Goal: Task Accomplishment & Management: Complete application form

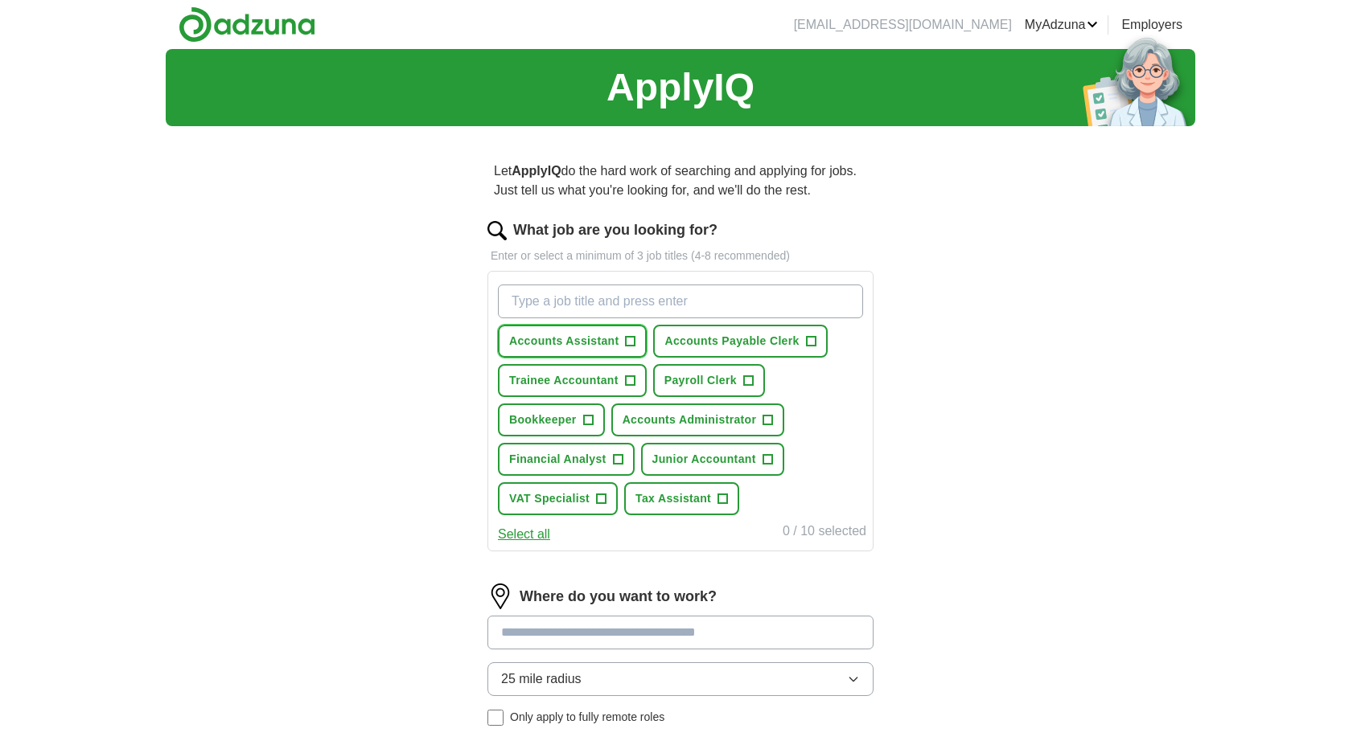
click at [610, 331] on button "Accounts Assistant +" at bounding box center [572, 341] width 149 height 33
click at [685, 339] on span "Accounts Payable Clerk" at bounding box center [731, 341] width 134 height 17
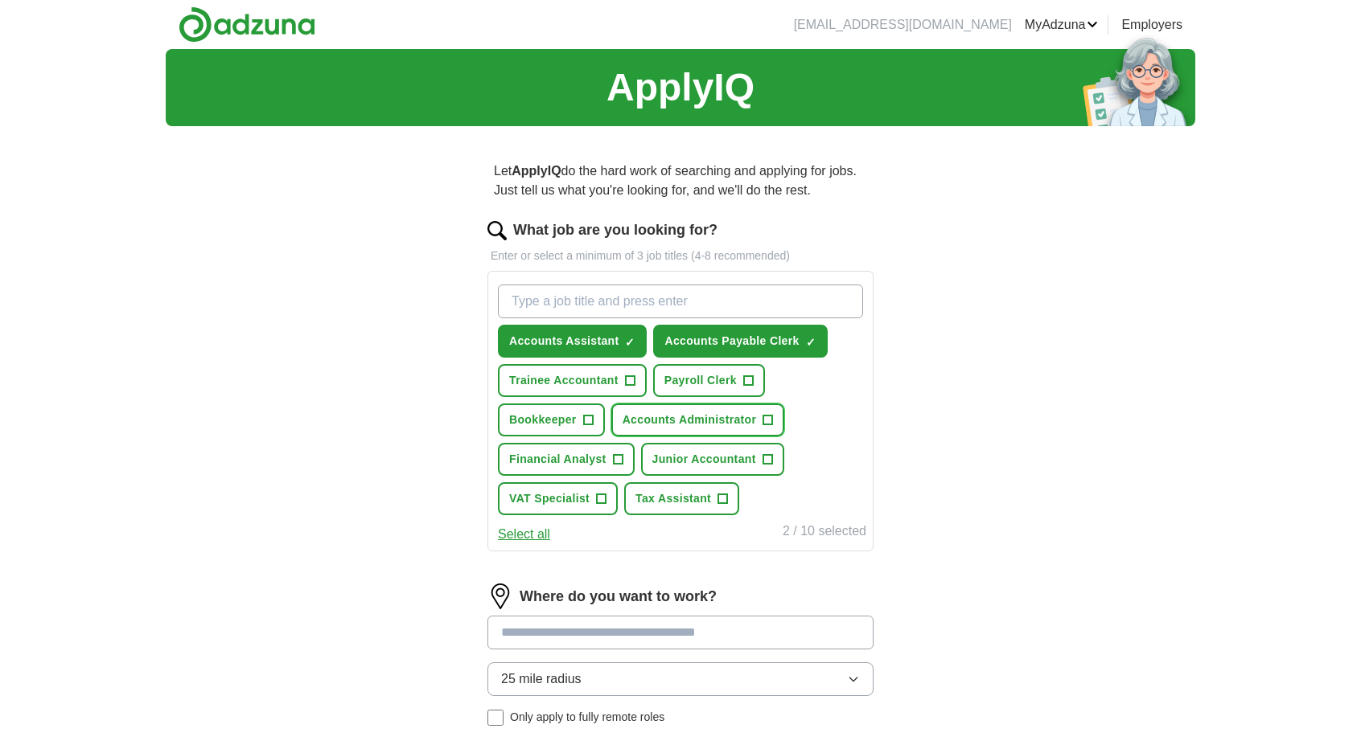
click at [683, 418] on span "Accounts Administrator" at bounding box center [689, 420] width 134 height 17
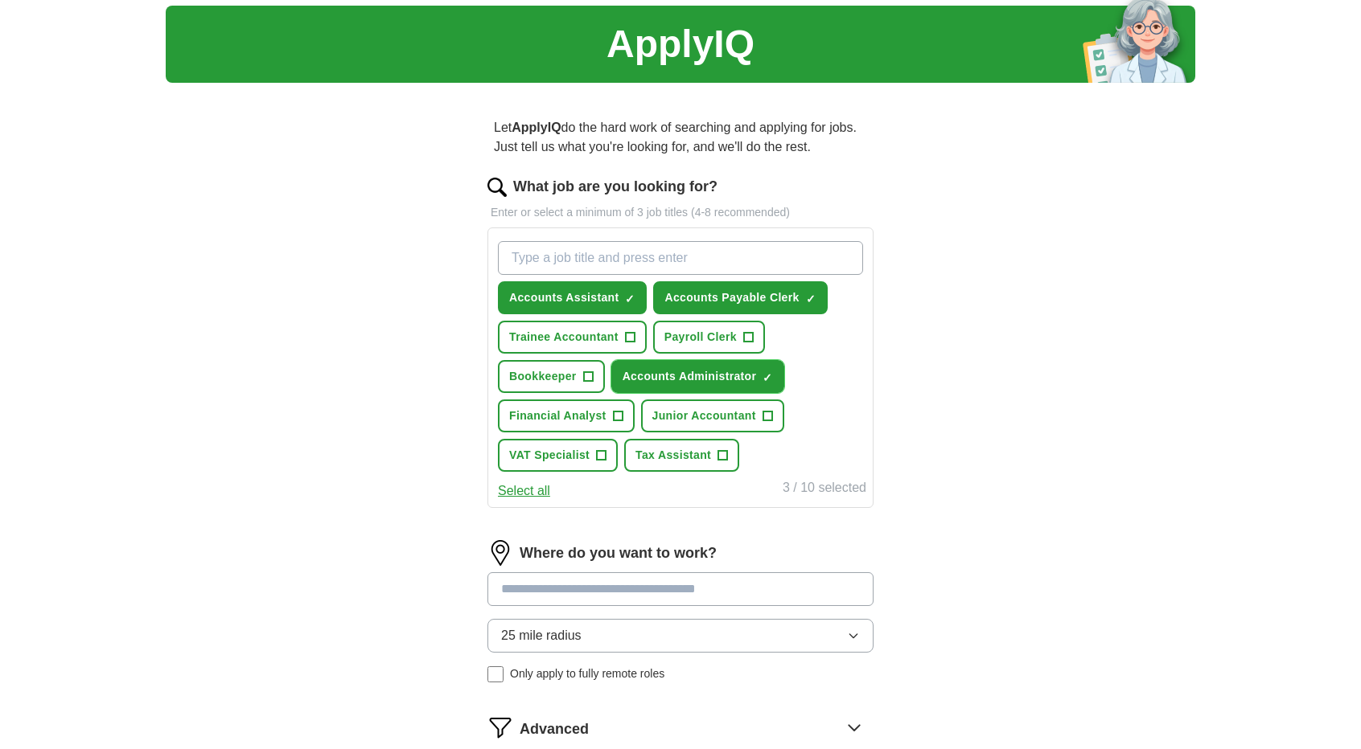
scroll to position [80, 0]
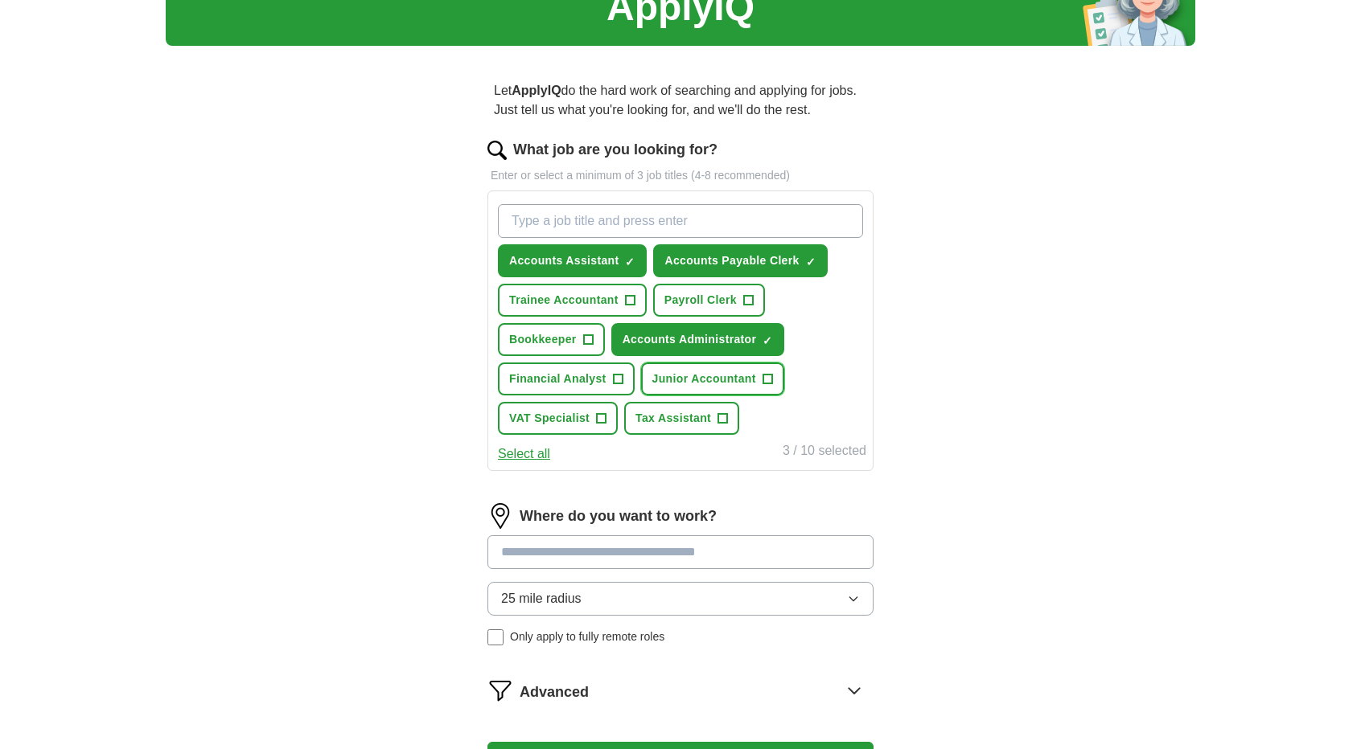
click at [664, 390] on button "Junior Accountant +" at bounding box center [712, 379] width 143 height 33
click at [665, 417] on span "Tax Assistant" at bounding box center [673, 418] width 76 height 17
click at [538, 459] on button "Select all" at bounding box center [524, 454] width 52 height 19
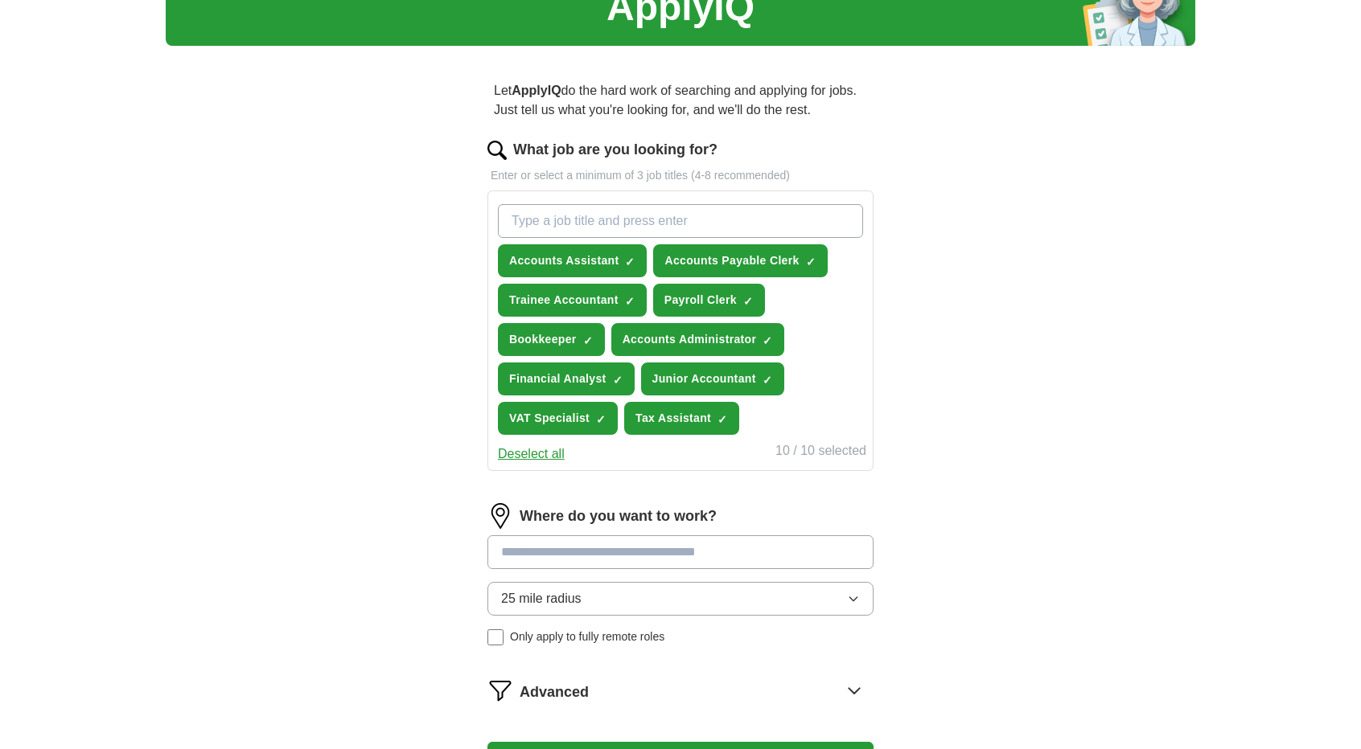
click at [545, 451] on button "Deselect all" at bounding box center [531, 454] width 67 height 19
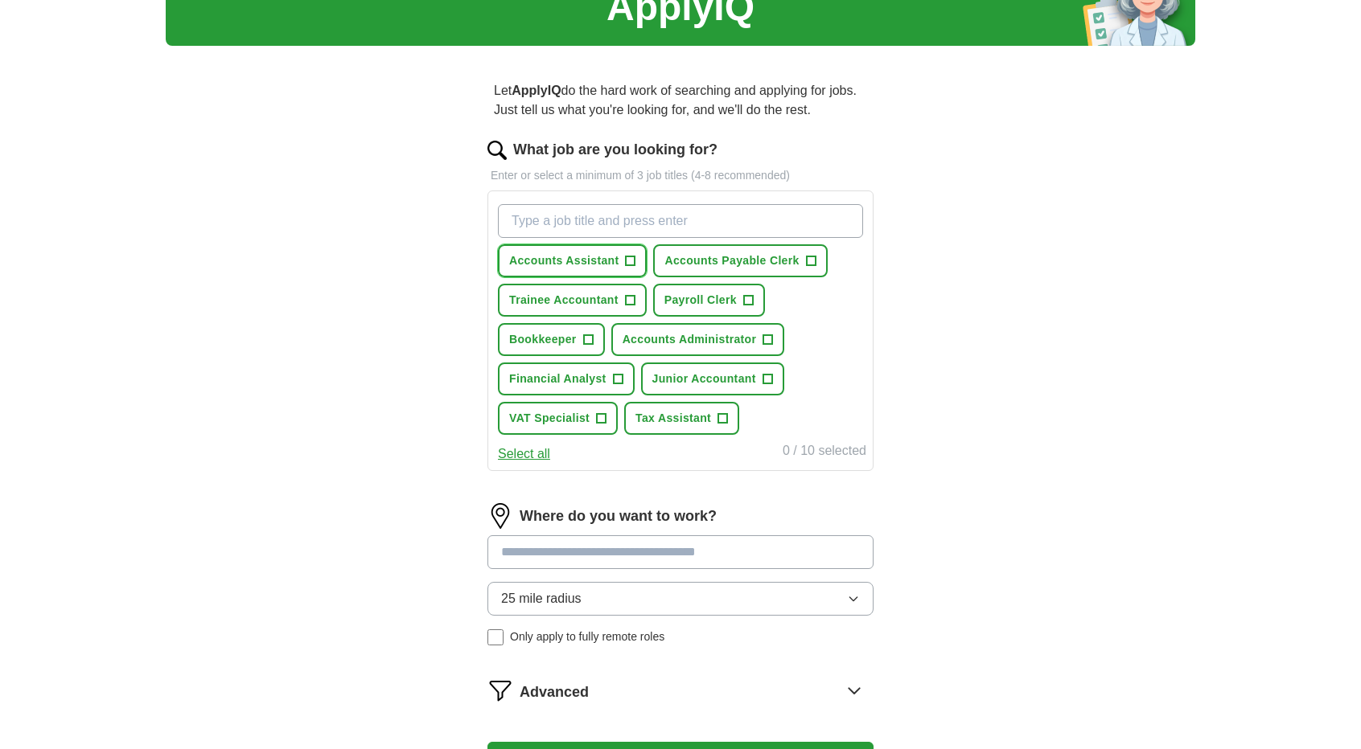
drag, startPoint x: 569, startPoint y: 257, endPoint x: 578, endPoint y: 257, distance: 9.7
click at [573, 257] on span "Accounts Assistant" at bounding box center [563, 261] width 109 height 17
drag, startPoint x: 700, startPoint y: 265, endPoint x: 692, endPoint y: 292, distance: 27.5
click at [700, 266] on span "Accounts Payable Clerk" at bounding box center [731, 261] width 134 height 17
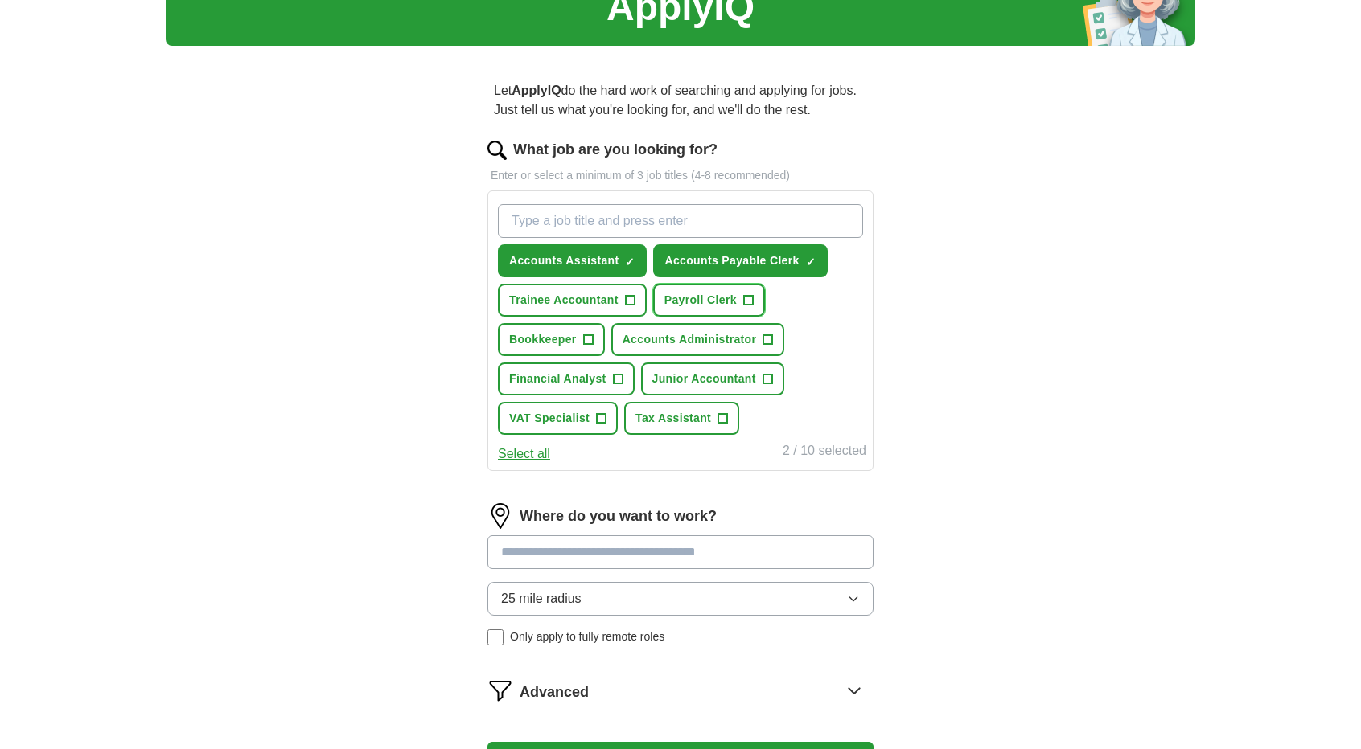
click at [678, 304] on span "Payroll Clerk" at bounding box center [700, 300] width 72 height 17
click at [685, 305] on span "Payroll Clerk" at bounding box center [700, 300] width 72 height 17
click at [686, 347] on span "Accounts Administrator" at bounding box center [689, 339] width 134 height 17
click at [712, 371] on span "Junior Accountant" at bounding box center [704, 379] width 104 height 17
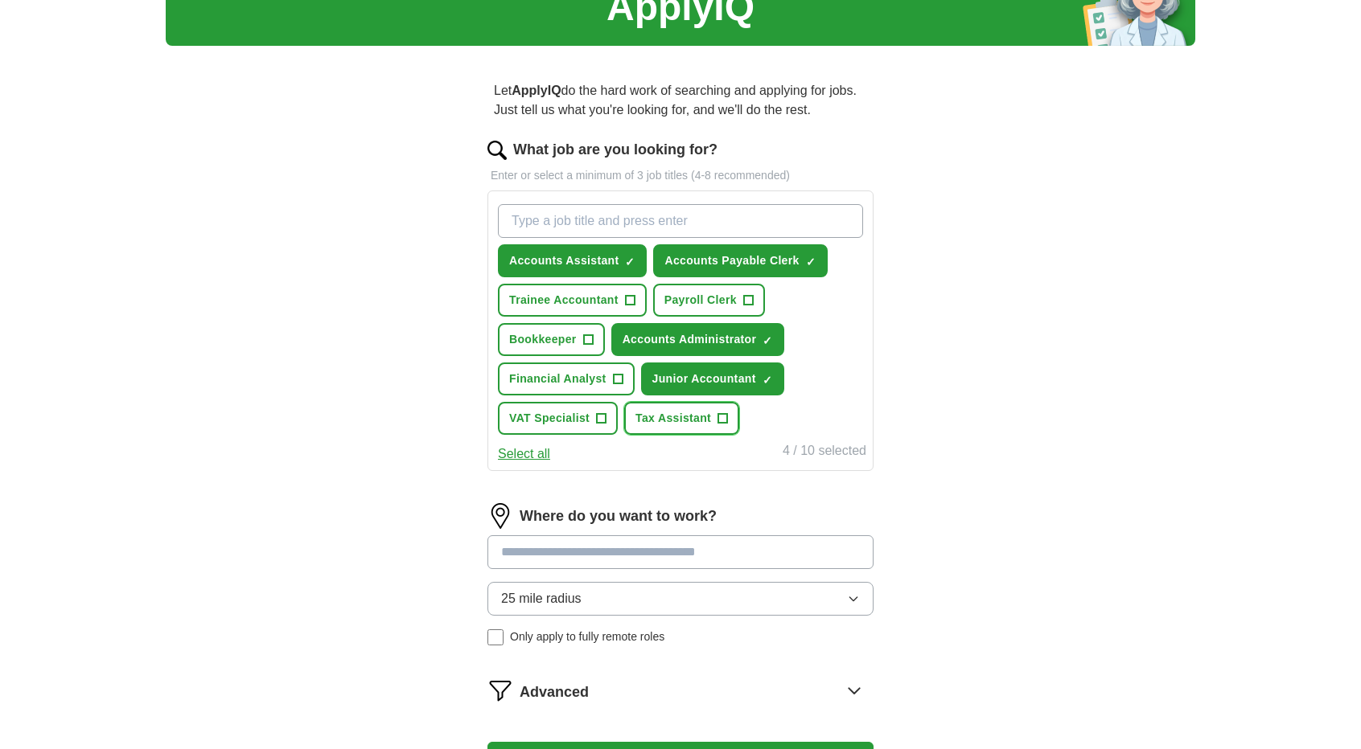
click at [697, 418] on span "Tax Assistant" at bounding box center [673, 418] width 76 height 17
click at [591, 379] on span "Financial Analyst" at bounding box center [557, 379] width 97 height 17
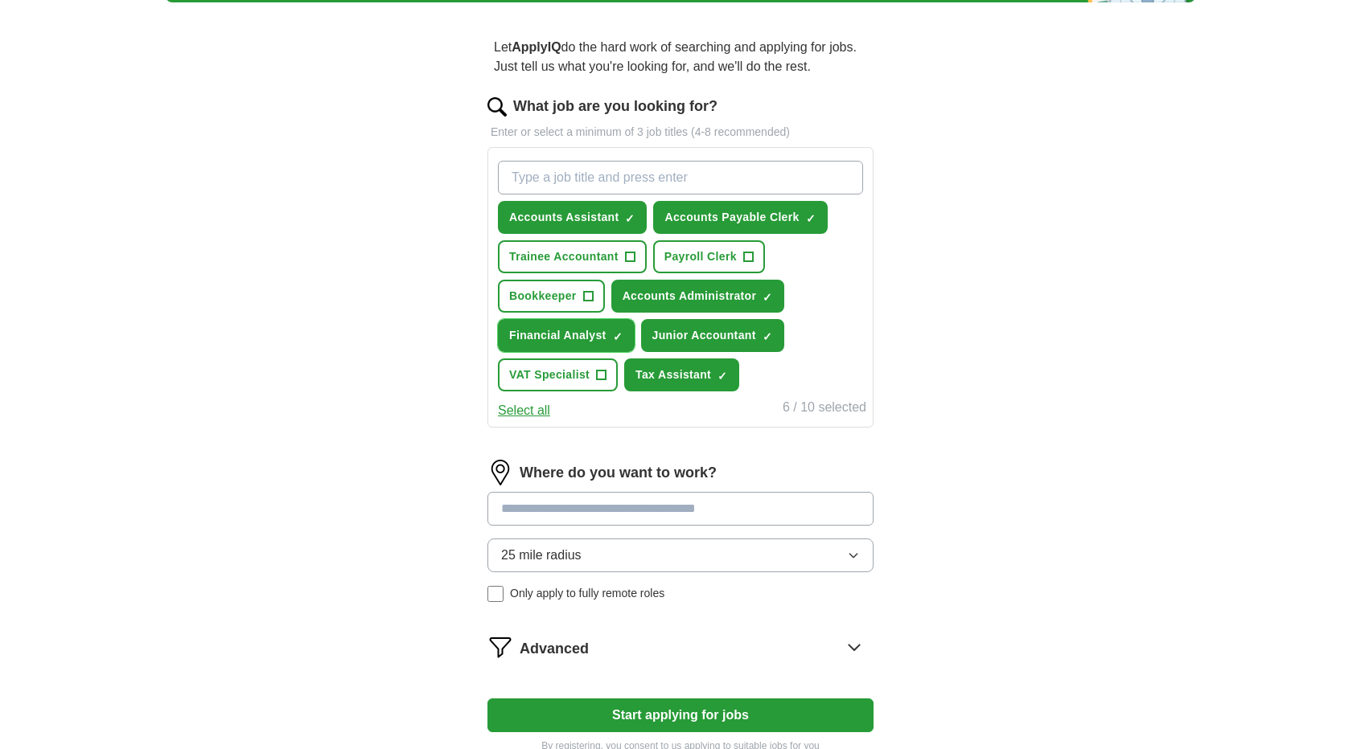
scroll to position [161, 0]
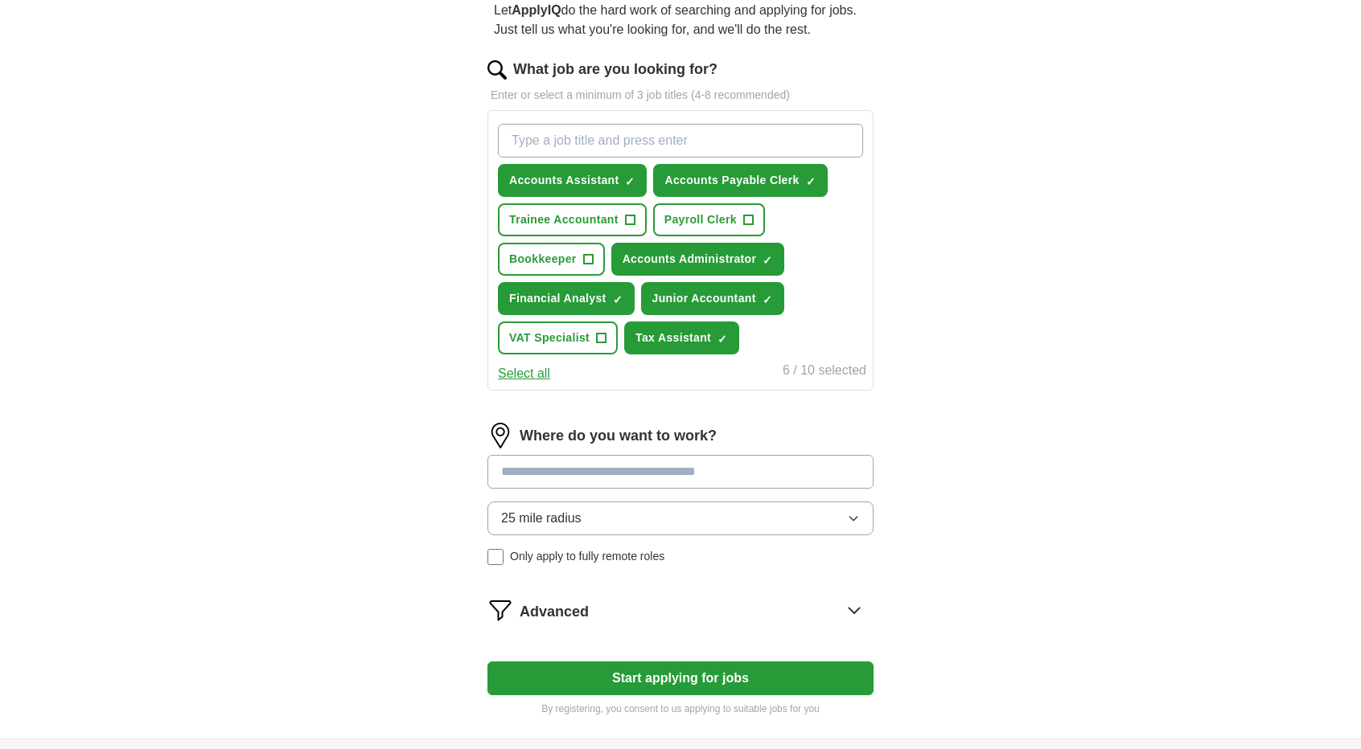
click at [606, 469] on input at bounding box center [680, 472] width 386 height 34
type input "*"
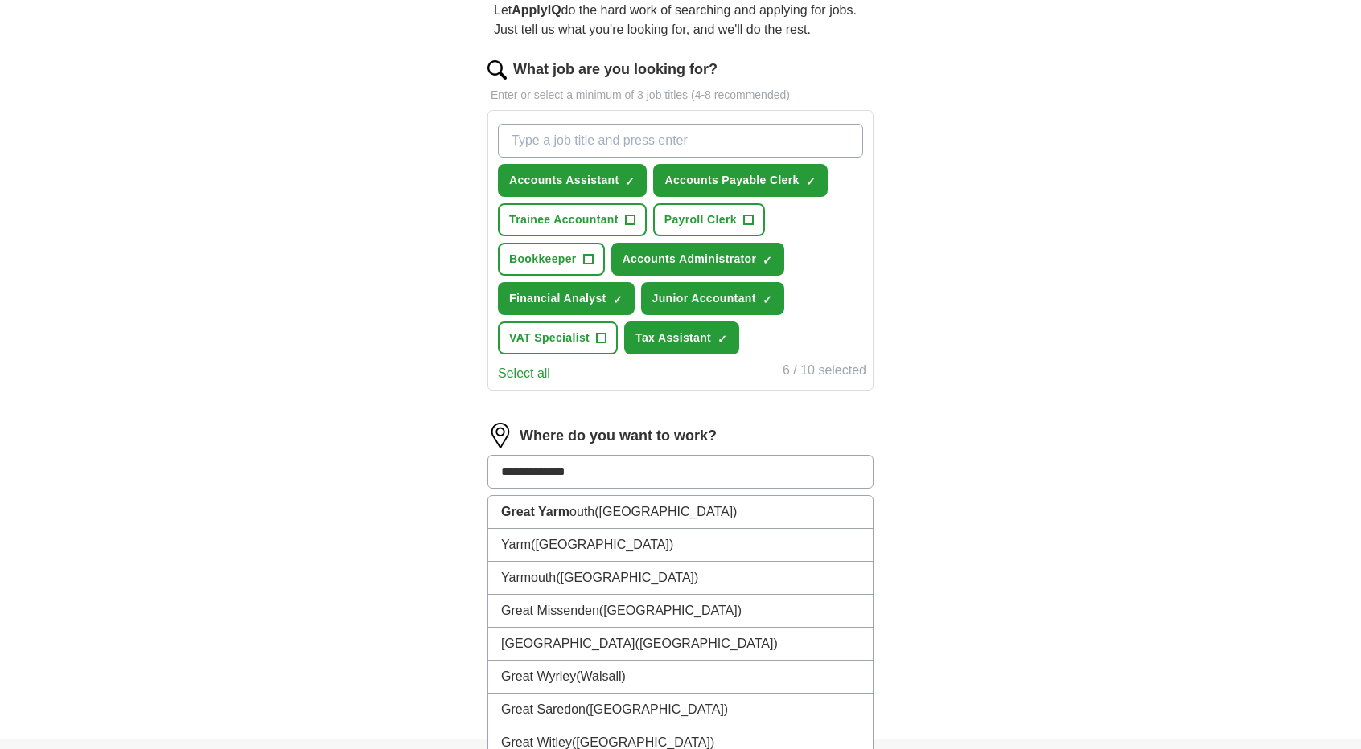
type input "**********"
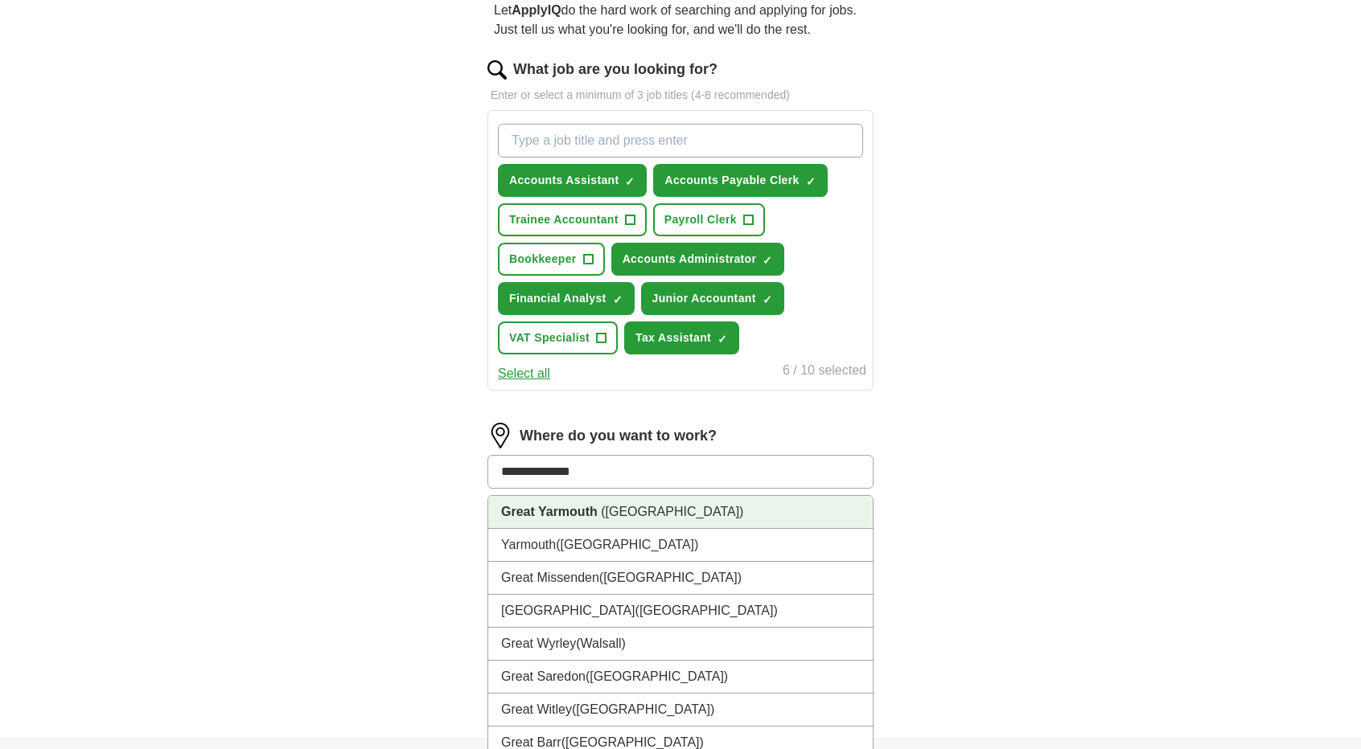
click at [630, 505] on span "([GEOGRAPHIC_DATA])" at bounding box center [672, 512] width 142 height 14
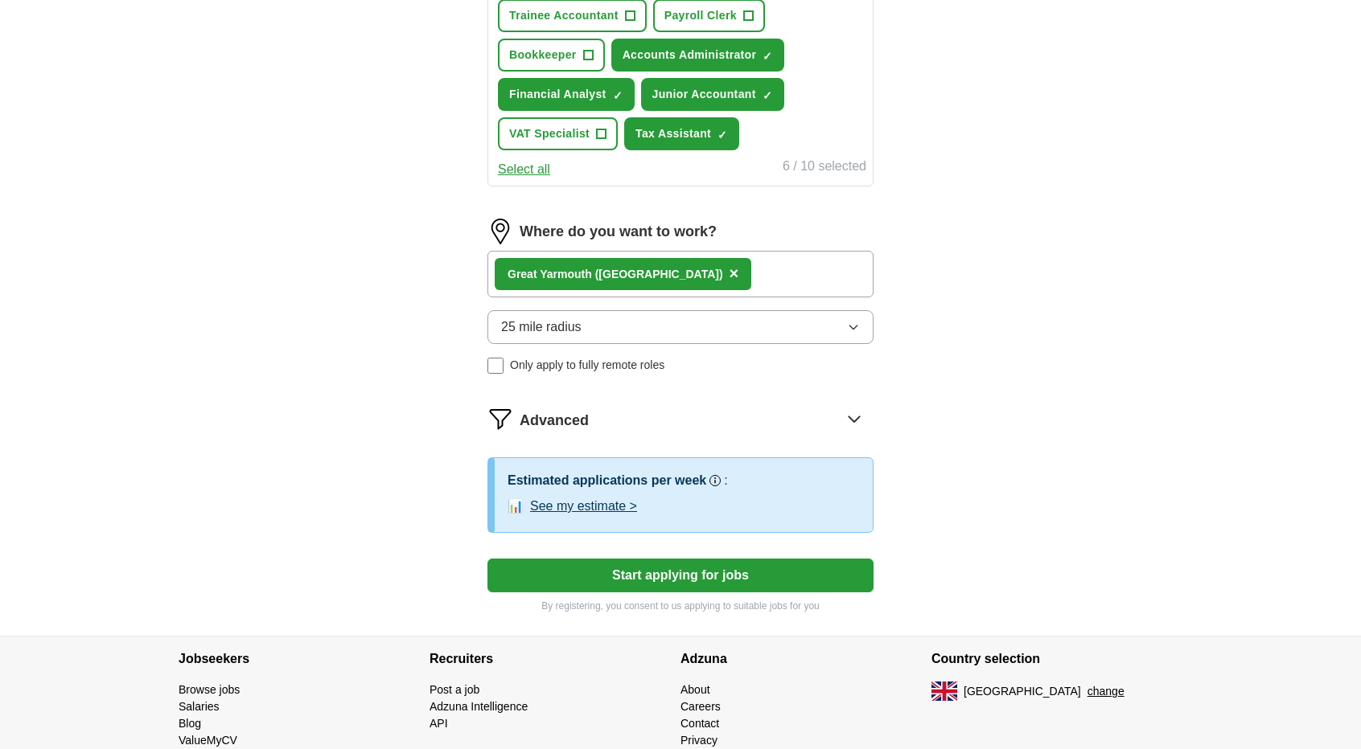
scroll to position [402, 0]
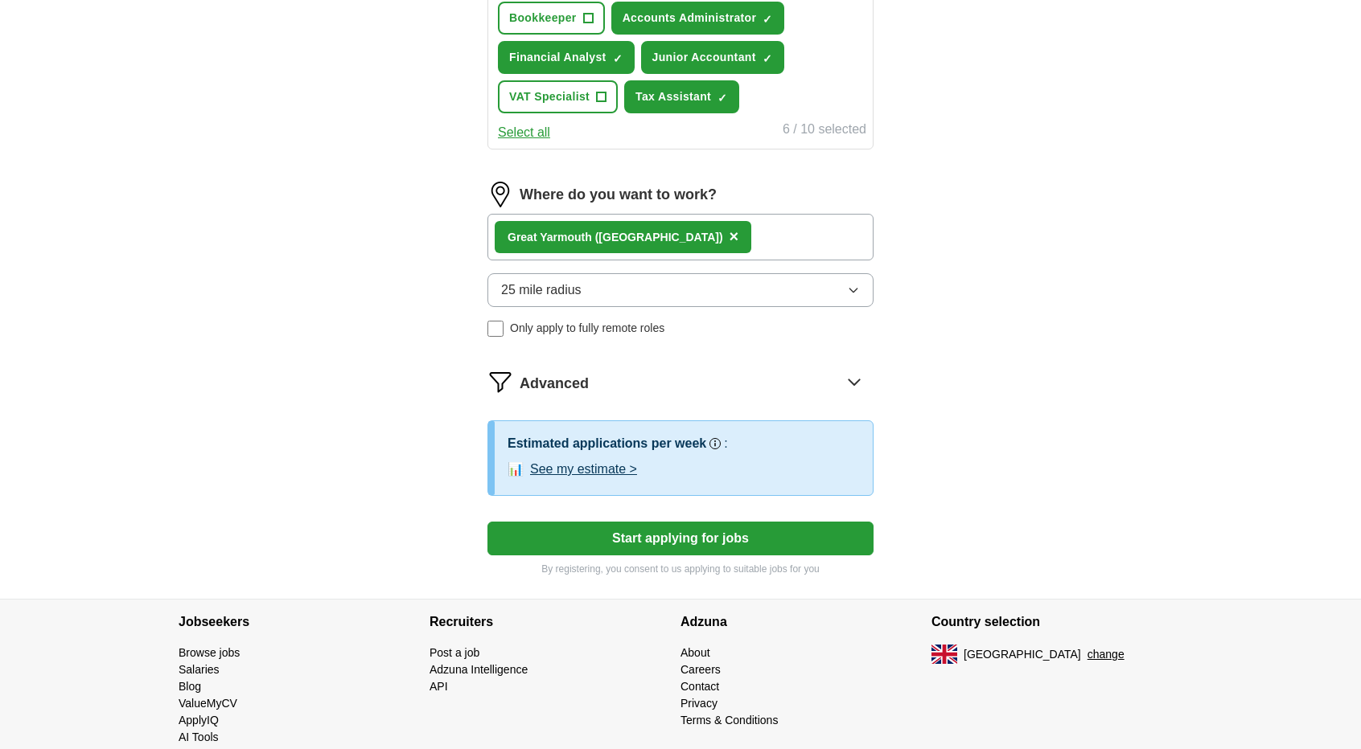
click at [600, 326] on span "Only apply to fully remote roles" at bounding box center [587, 328] width 154 height 17
click at [613, 329] on span "Only apply to fully remote roles" at bounding box center [587, 328] width 154 height 17
click at [737, 536] on button "Start applying for jobs" at bounding box center [680, 539] width 386 height 34
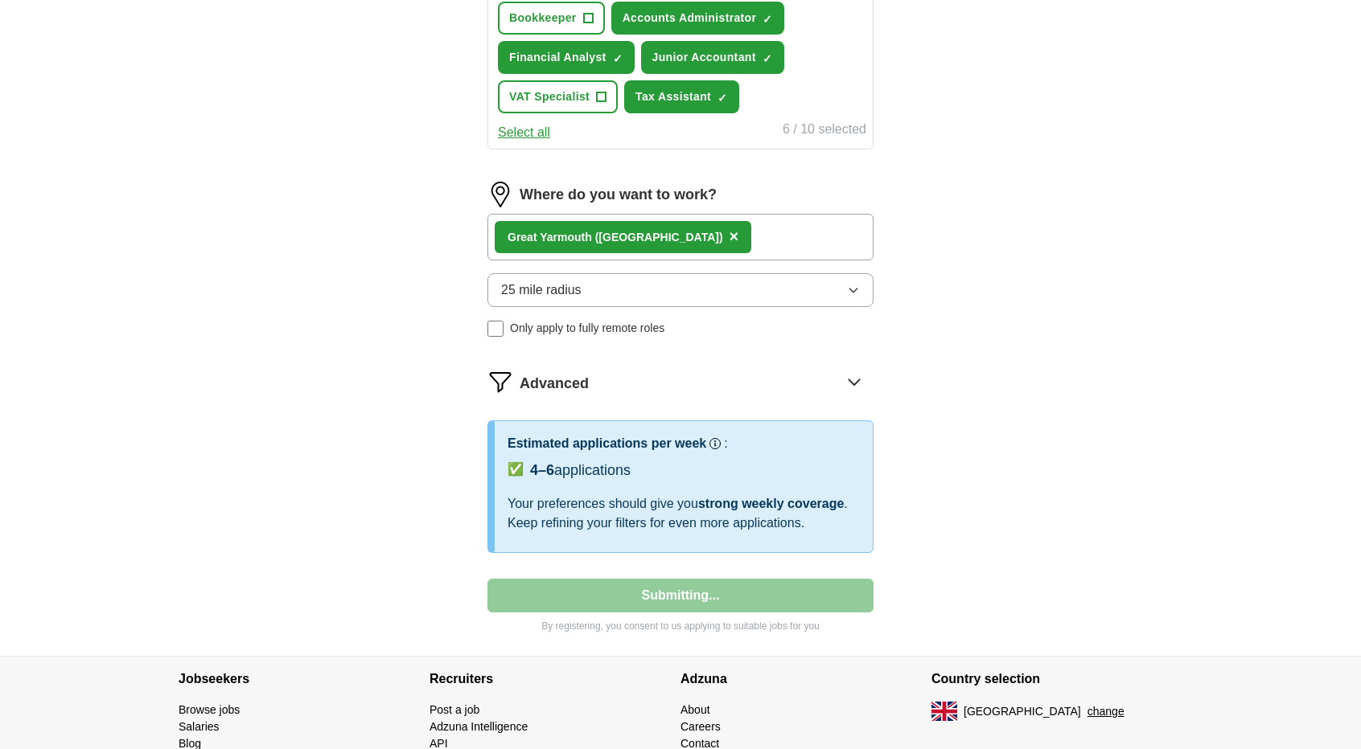
select select "**"
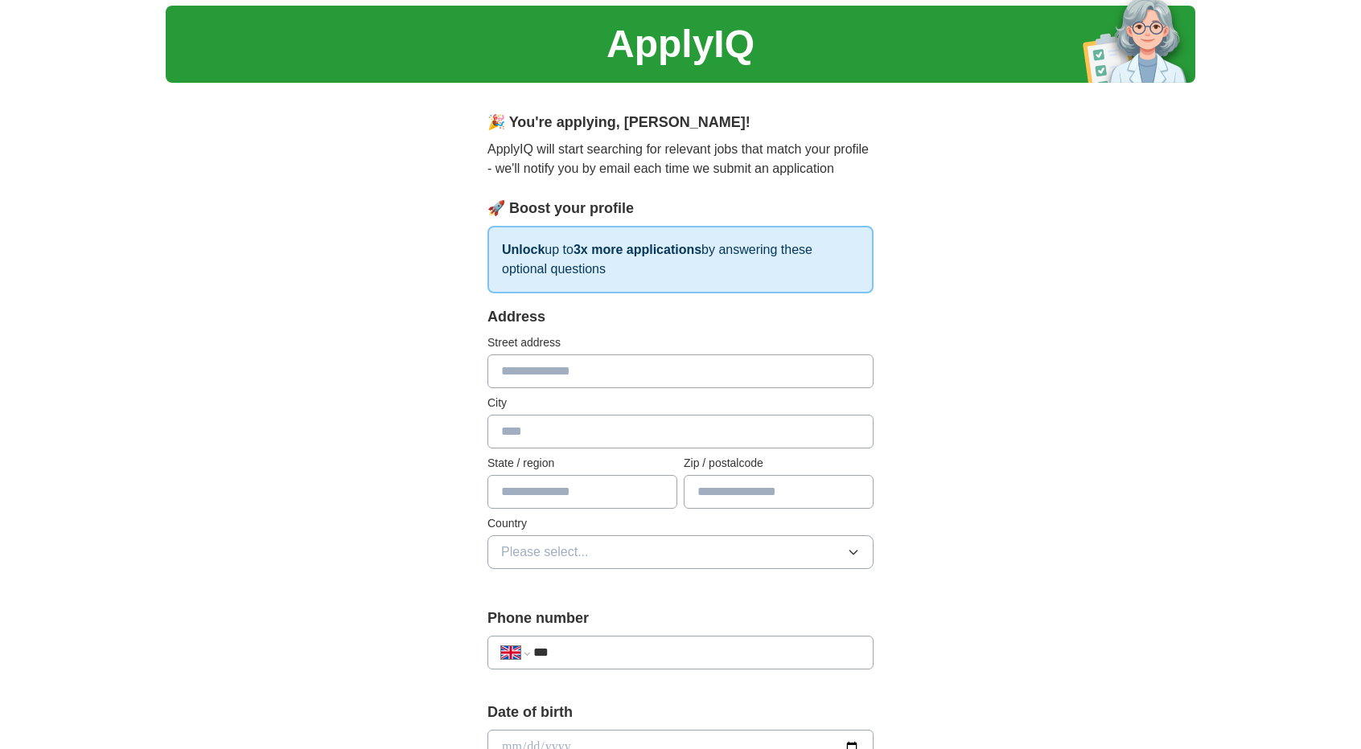
scroll to position [80, 0]
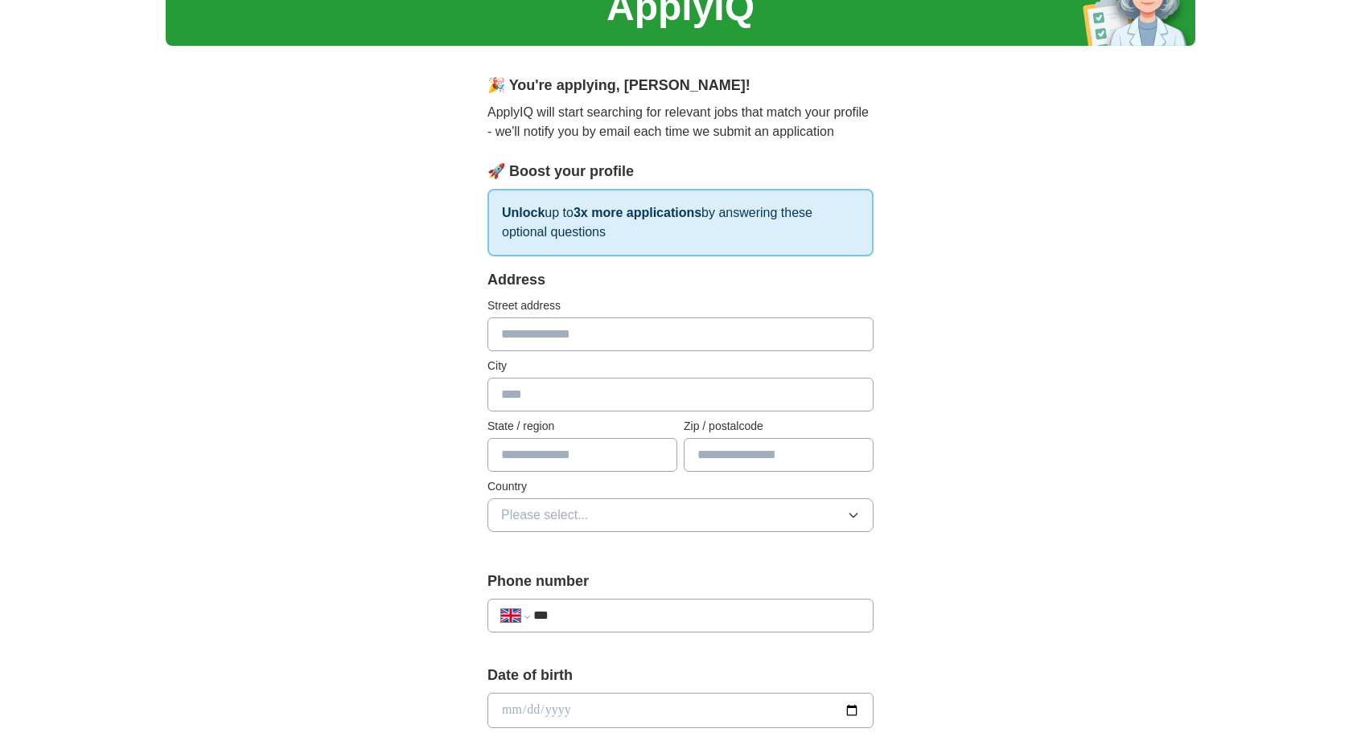
click at [582, 326] on input "text" at bounding box center [680, 335] width 386 height 34
type input "**********"
type input "*******"
type input "********"
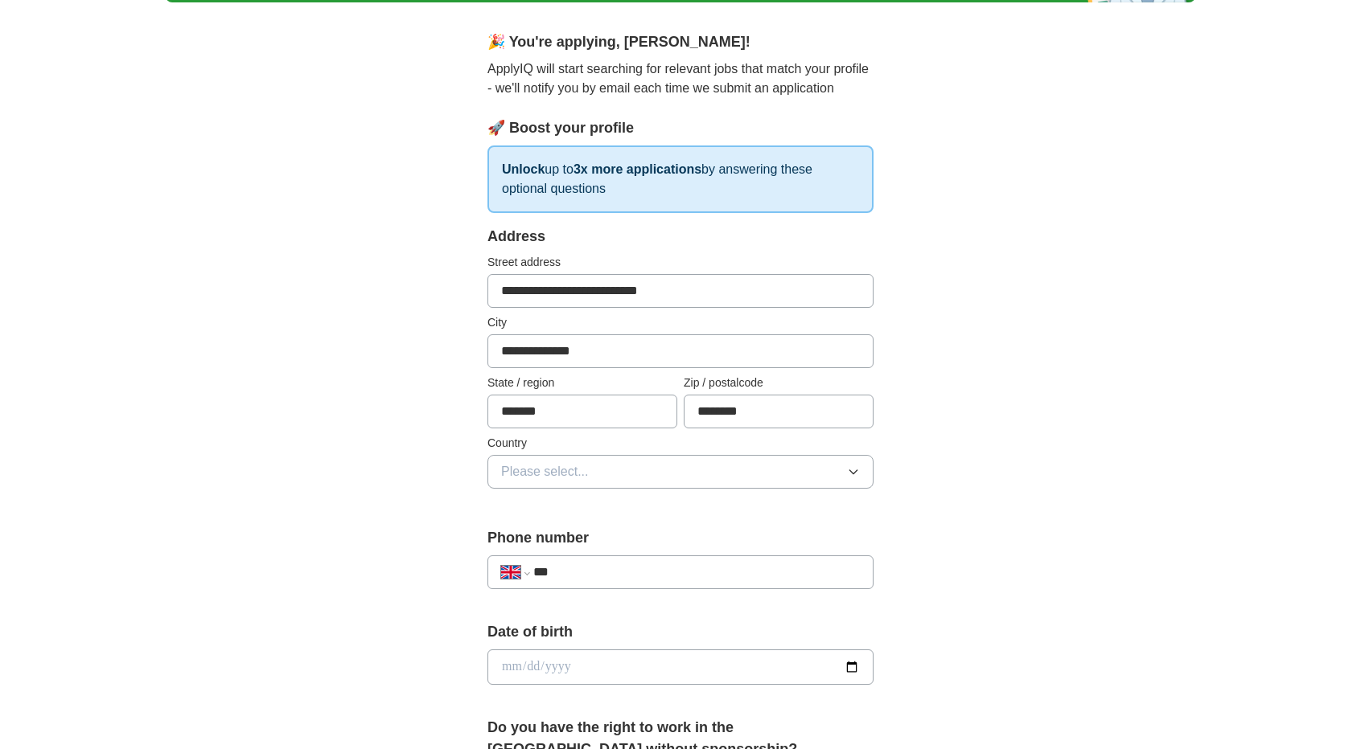
scroll to position [161, 0]
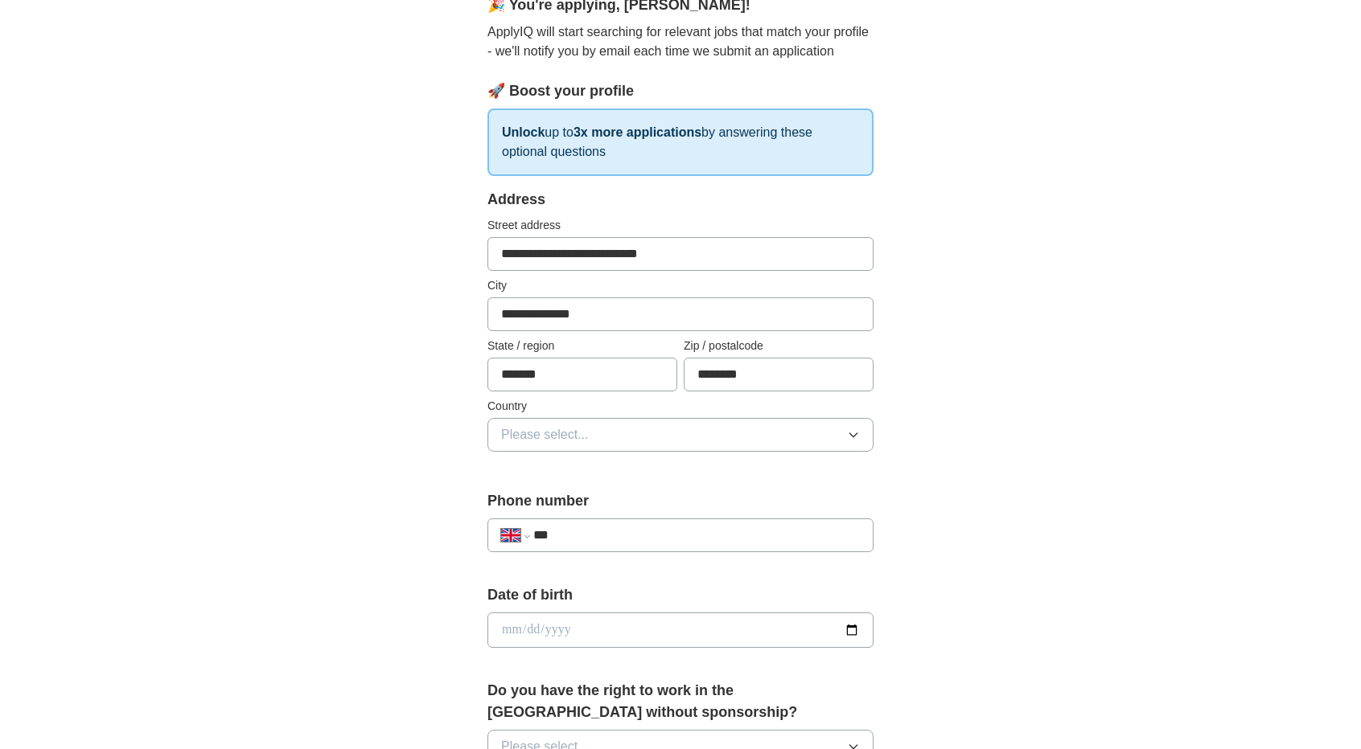
click at [592, 423] on button "Please select..." at bounding box center [680, 435] width 386 height 34
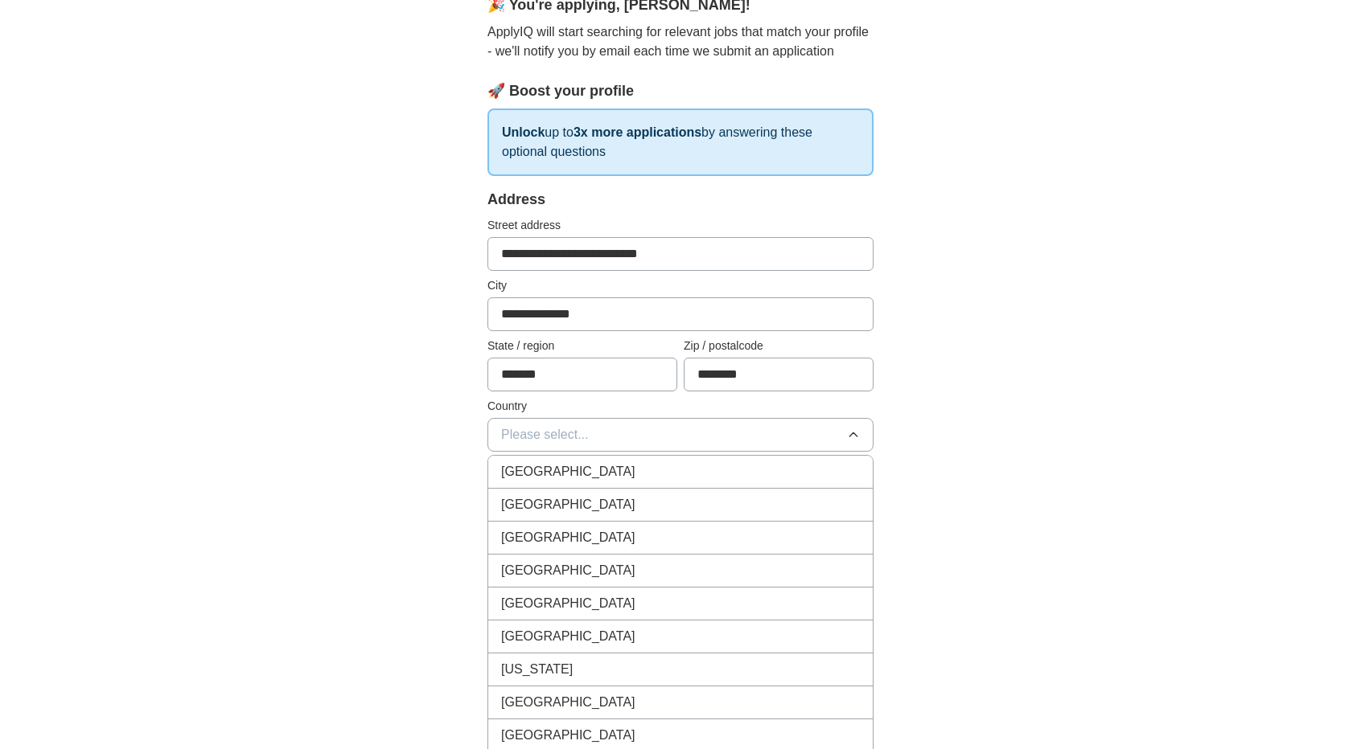
click at [606, 477] on div "[GEOGRAPHIC_DATA]" at bounding box center [680, 471] width 359 height 19
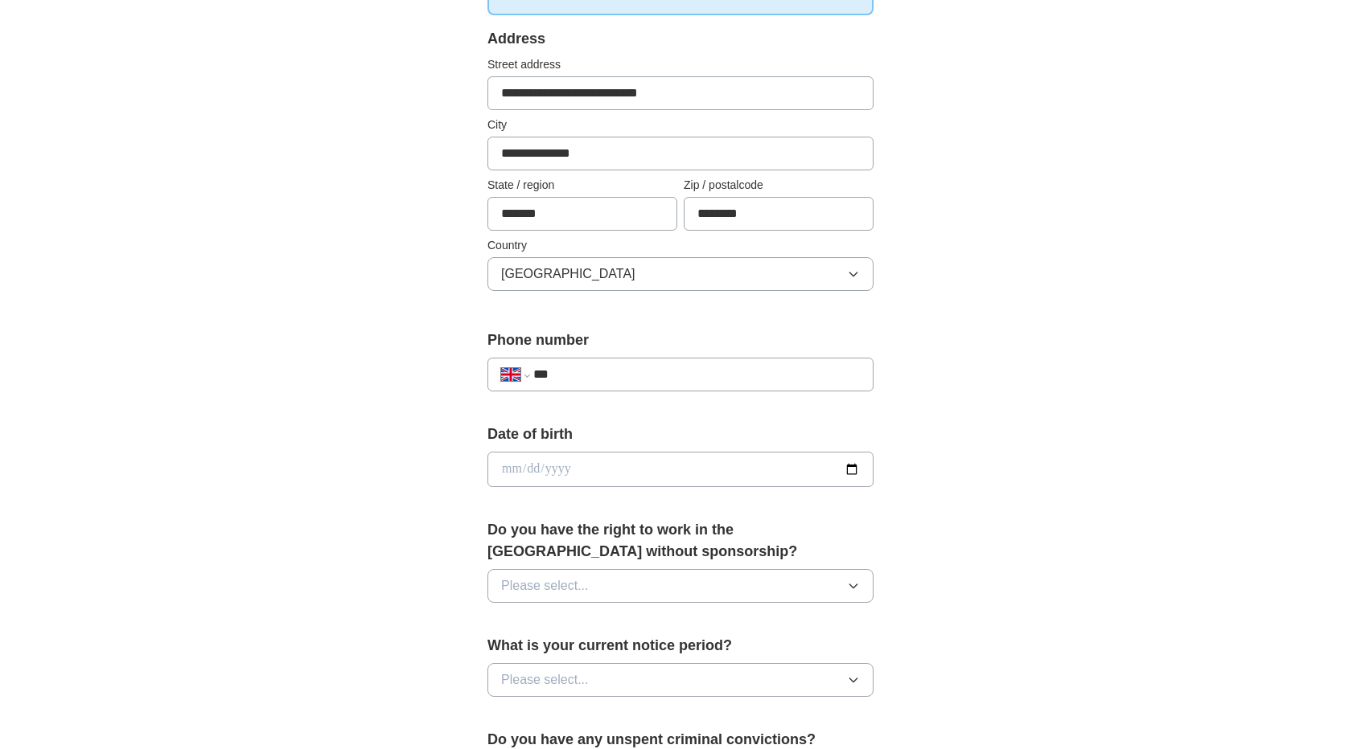
scroll to position [402, 0]
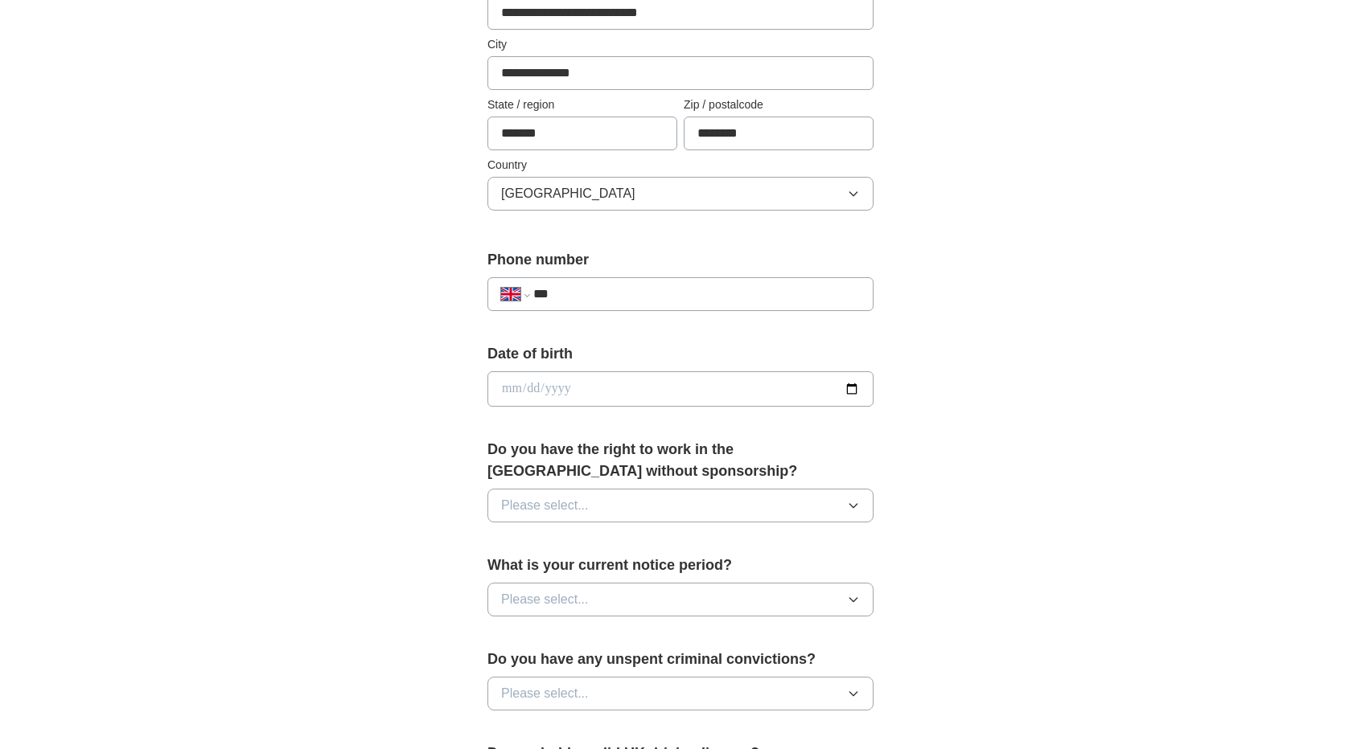
click at [610, 372] on input "date" at bounding box center [680, 389] width 386 height 35
click at [622, 395] on input "date" at bounding box center [680, 389] width 386 height 35
click at [514, 384] on input "date" at bounding box center [680, 389] width 386 height 35
type input "**********"
click at [548, 514] on button "Please select..." at bounding box center [680, 506] width 386 height 34
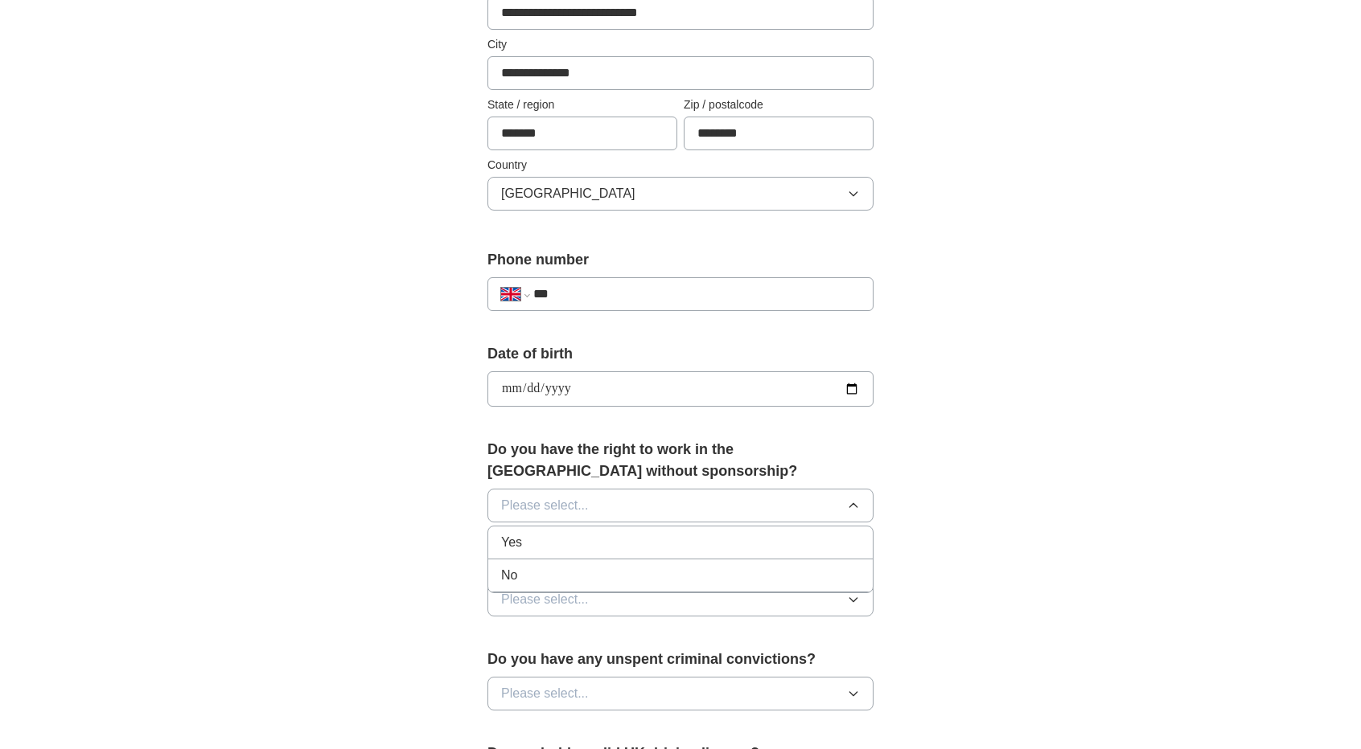
click at [558, 541] on div "Yes" at bounding box center [680, 542] width 359 height 19
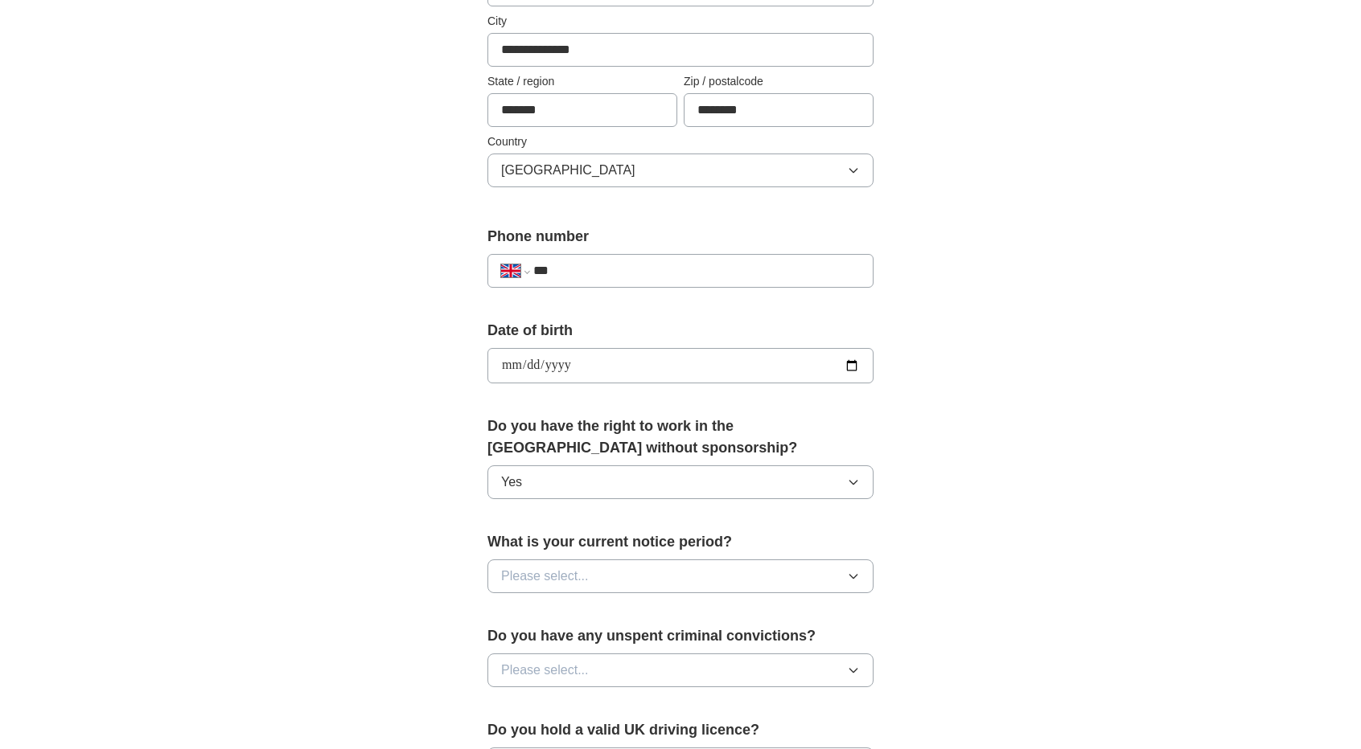
scroll to position [563, 0]
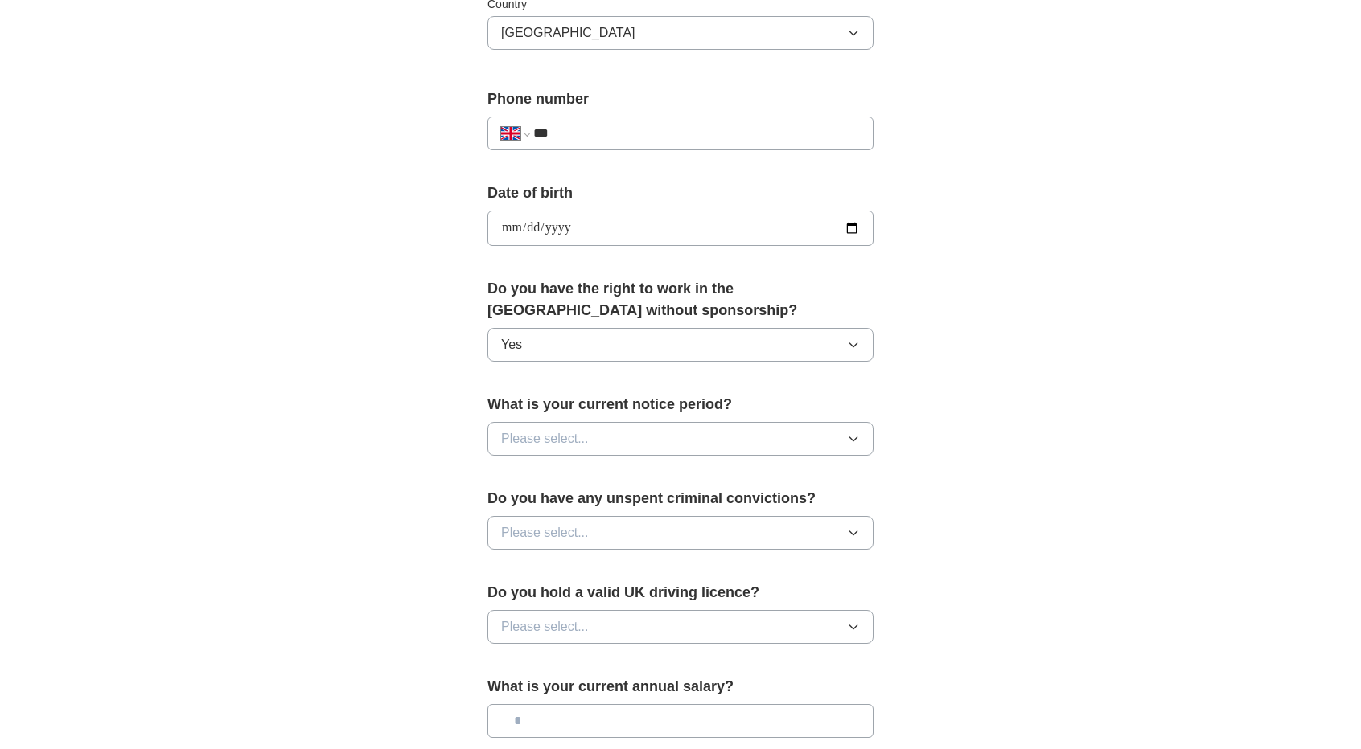
click at [606, 432] on button "Please select..." at bounding box center [680, 439] width 386 height 34
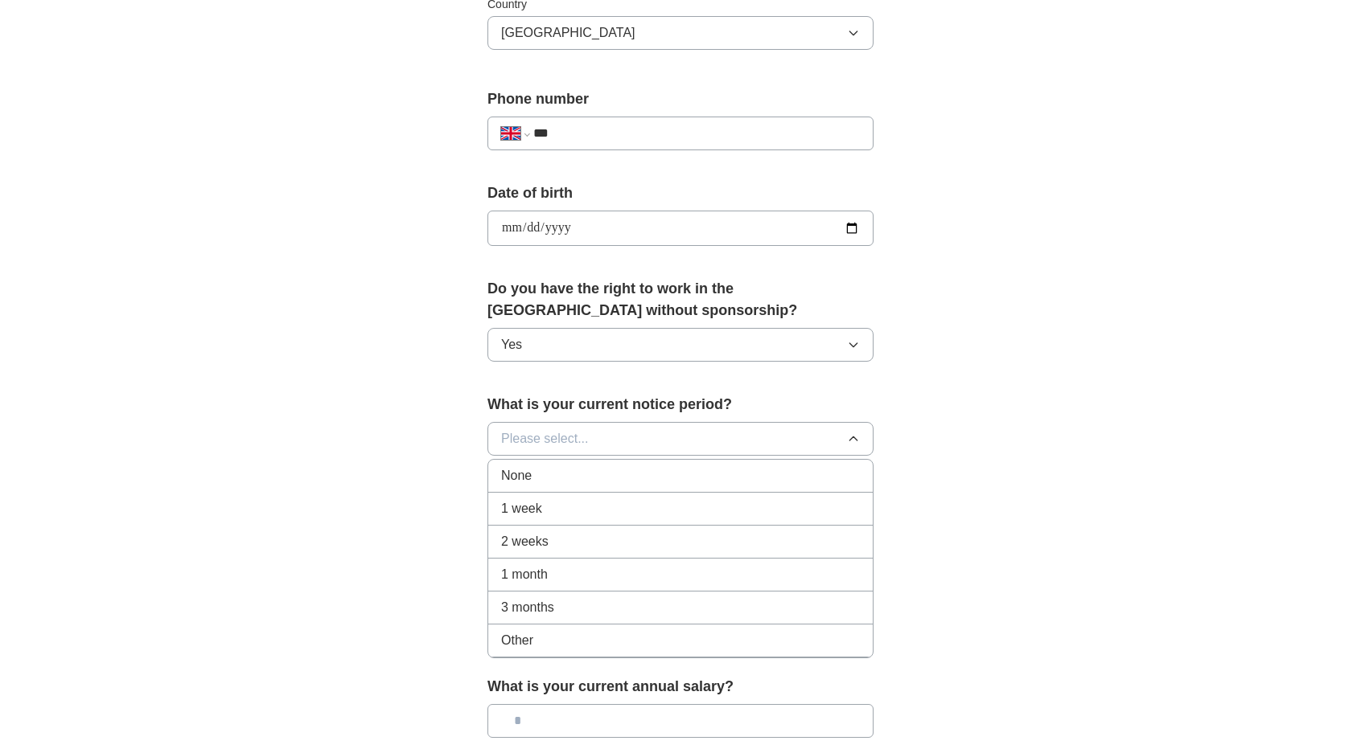
click at [589, 578] on div "1 month" at bounding box center [680, 574] width 359 height 19
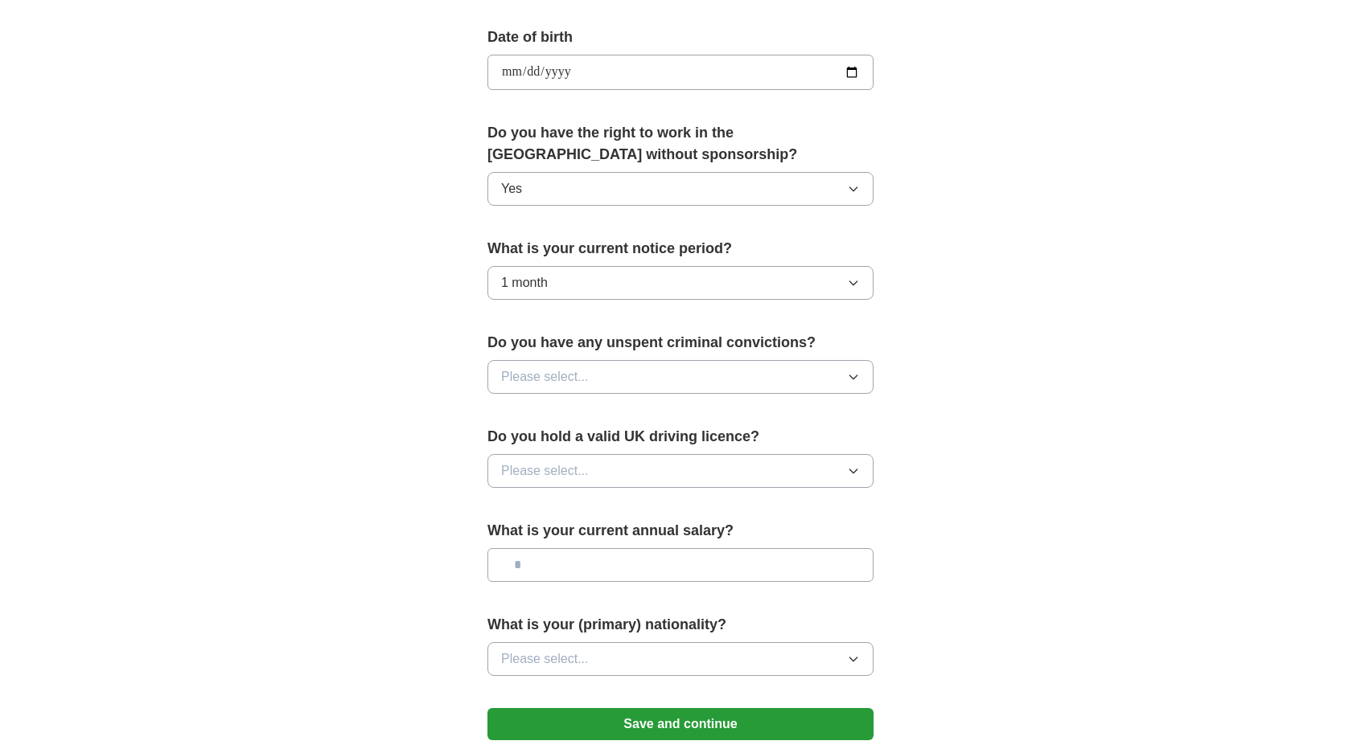
scroll to position [724, 0]
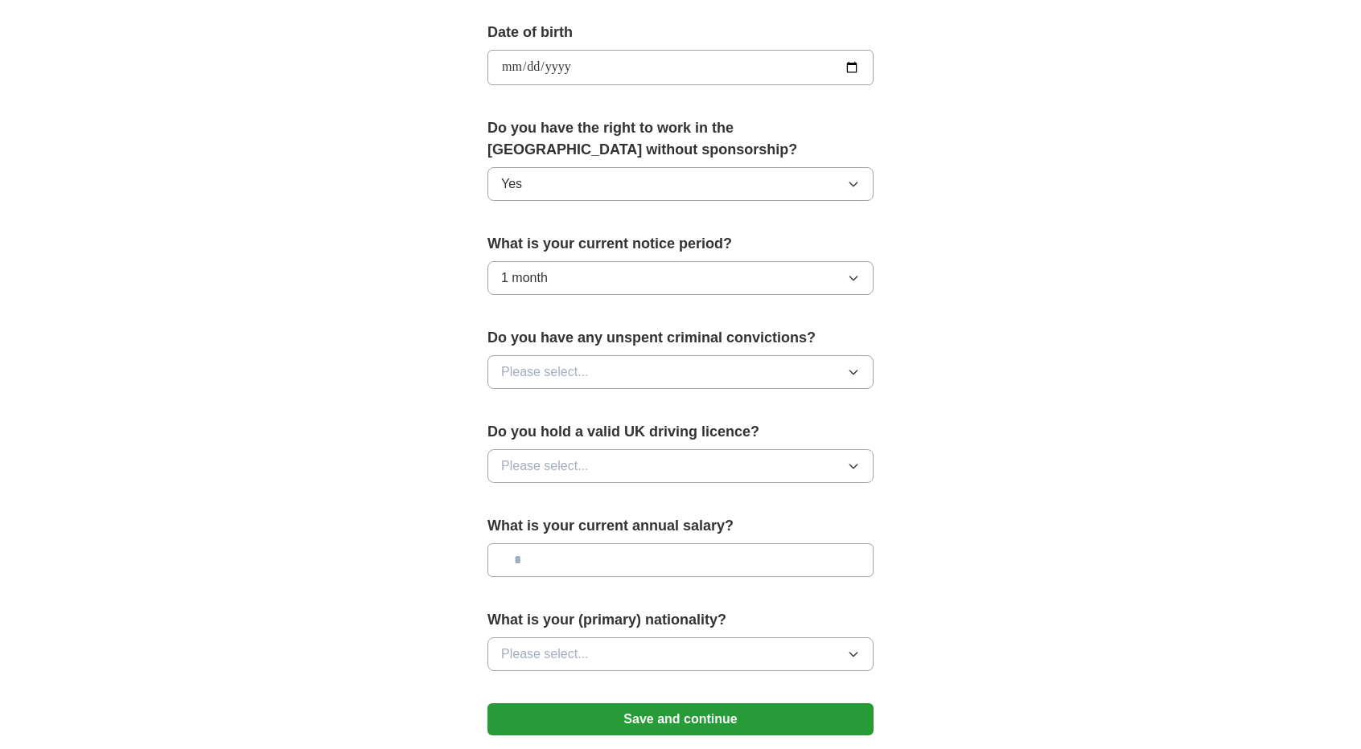
click at [604, 359] on button "Please select..." at bounding box center [680, 372] width 386 height 34
click at [622, 426] on li "No" at bounding box center [680, 442] width 384 height 33
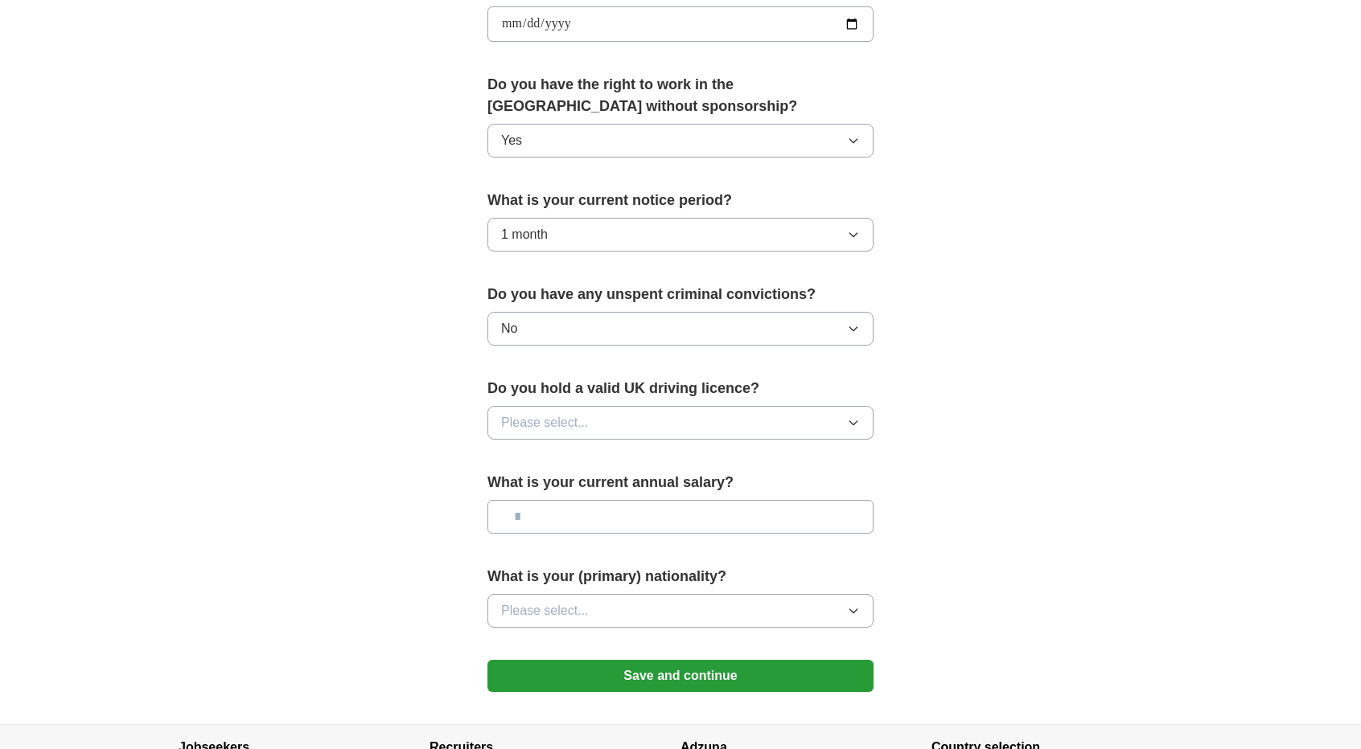
scroll to position [804, 0]
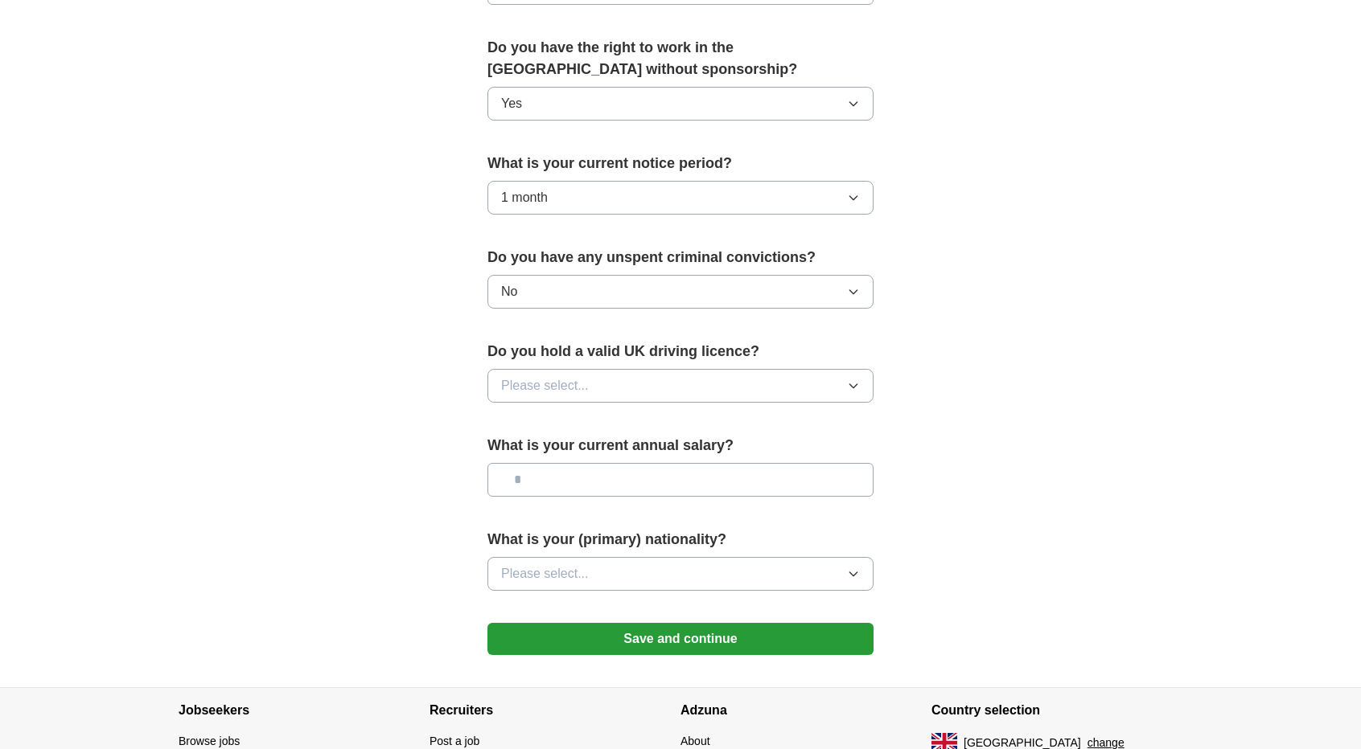
click at [614, 396] on button "Please select..." at bounding box center [680, 386] width 386 height 34
drag, startPoint x: 603, startPoint y: 428, endPoint x: 613, endPoint y: 452, distance: 26.0
click at [602, 428] on li "Yes" at bounding box center [680, 423] width 384 height 33
click at [614, 465] on input "text" at bounding box center [680, 480] width 386 height 34
type input "*******"
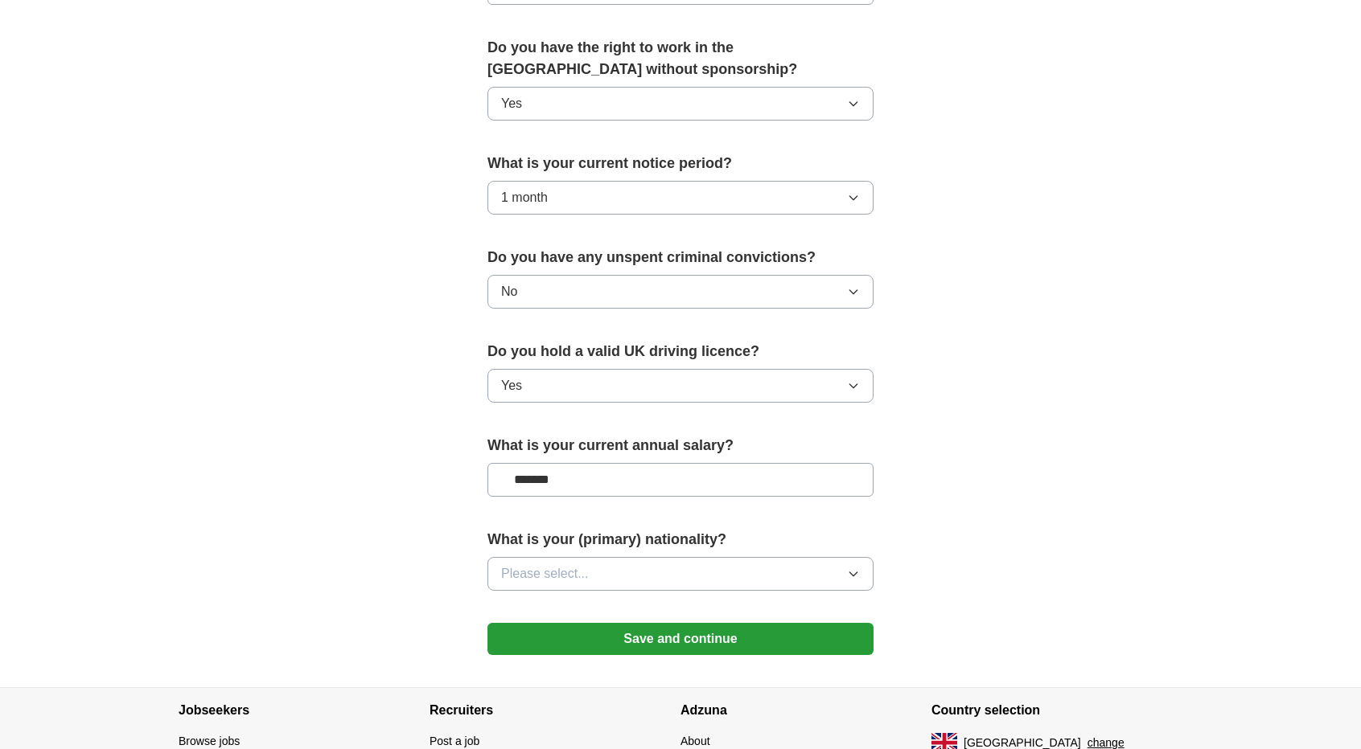
click at [678, 564] on button "Please select..." at bounding box center [680, 574] width 386 height 34
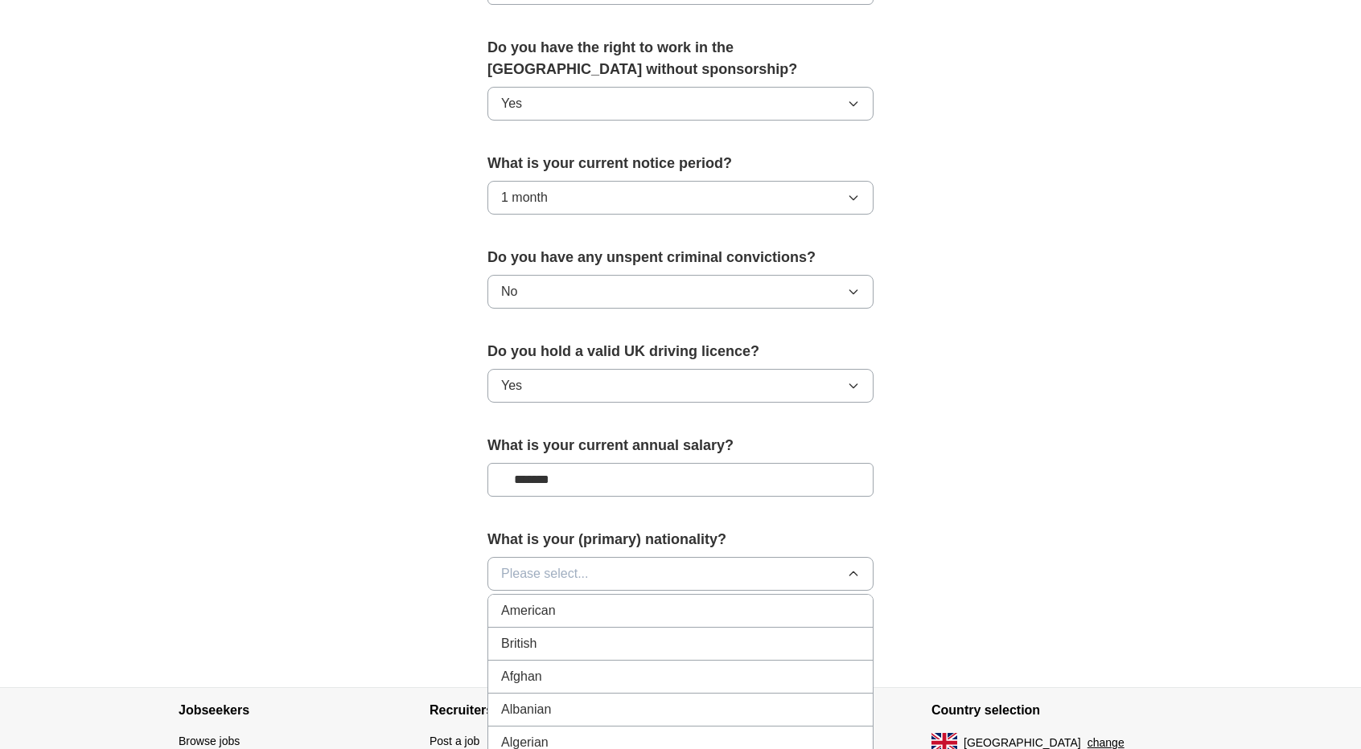
click at [645, 557] on button "Please select..." at bounding box center [680, 574] width 386 height 34
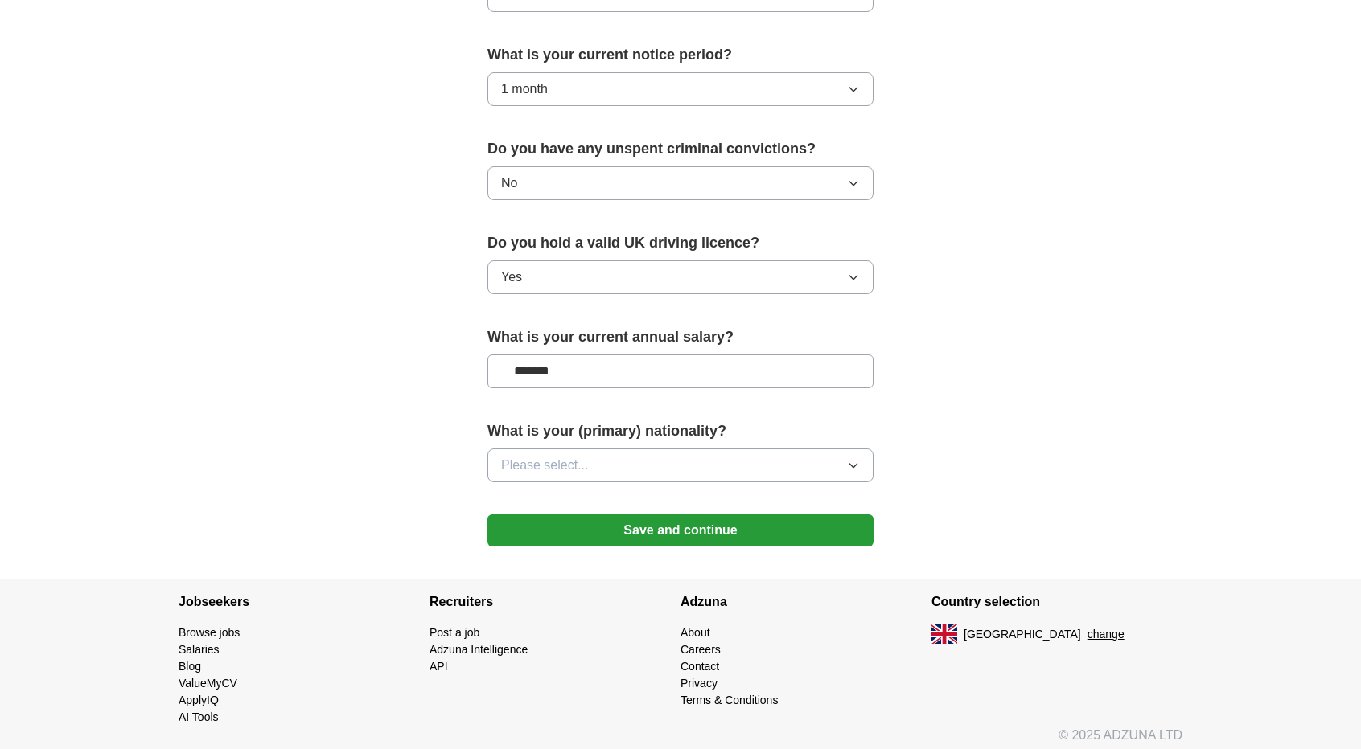
scroll to position [915, 0]
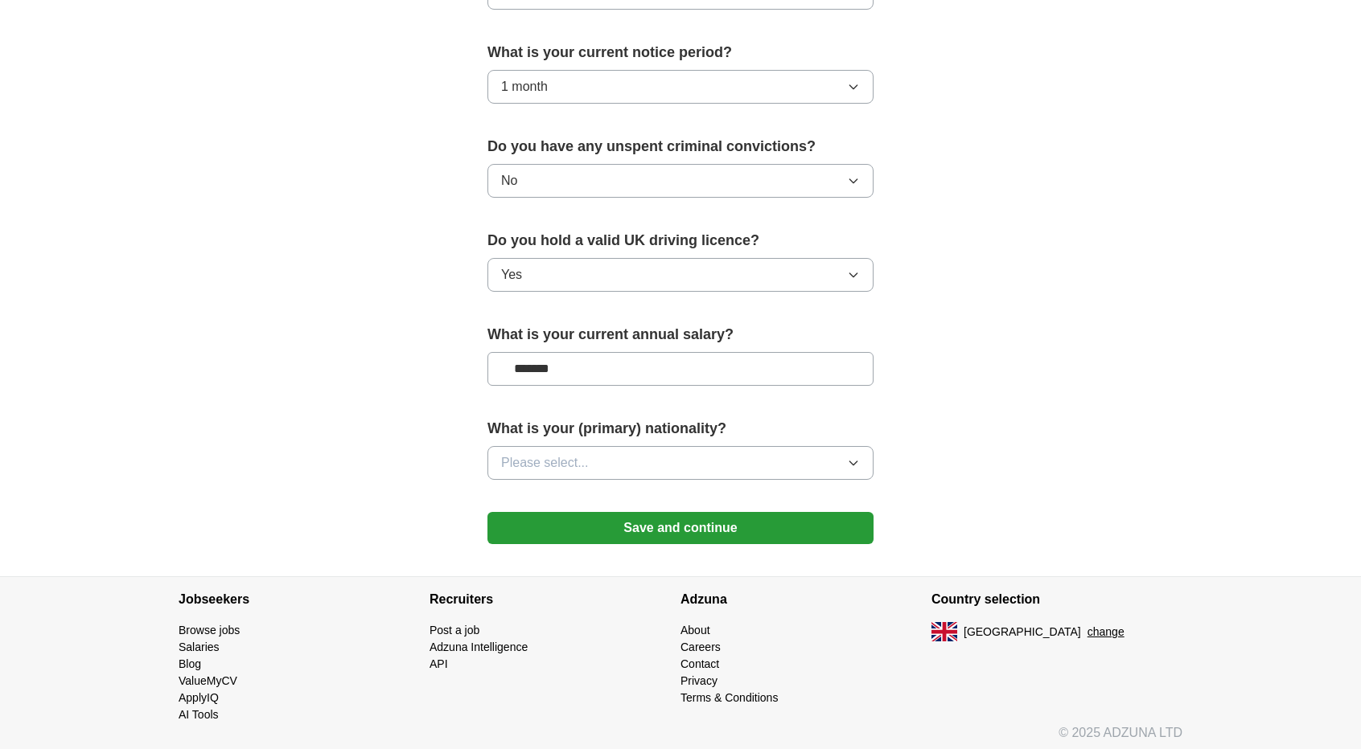
click at [705, 451] on button "Please select..." at bounding box center [680, 463] width 386 height 34
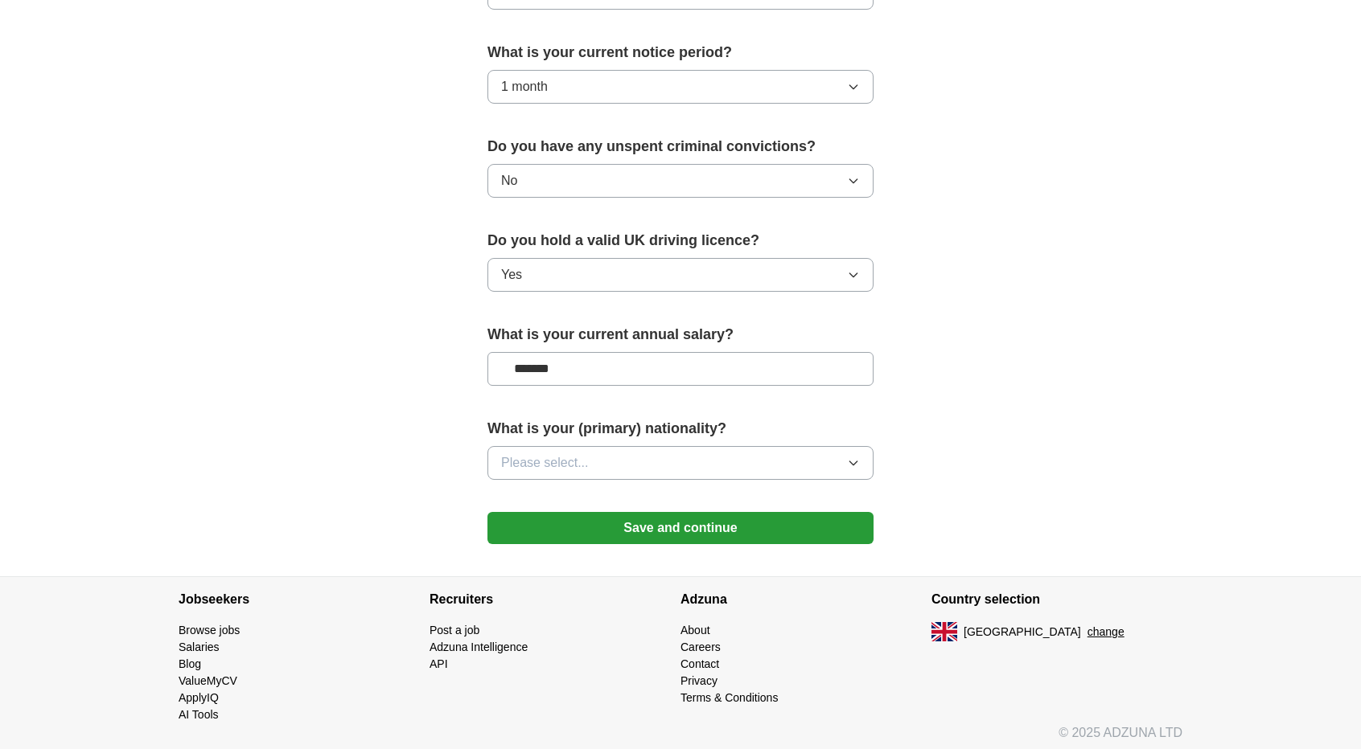
click at [737, 512] on button "Save and continue" at bounding box center [680, 528] width 386 height 32
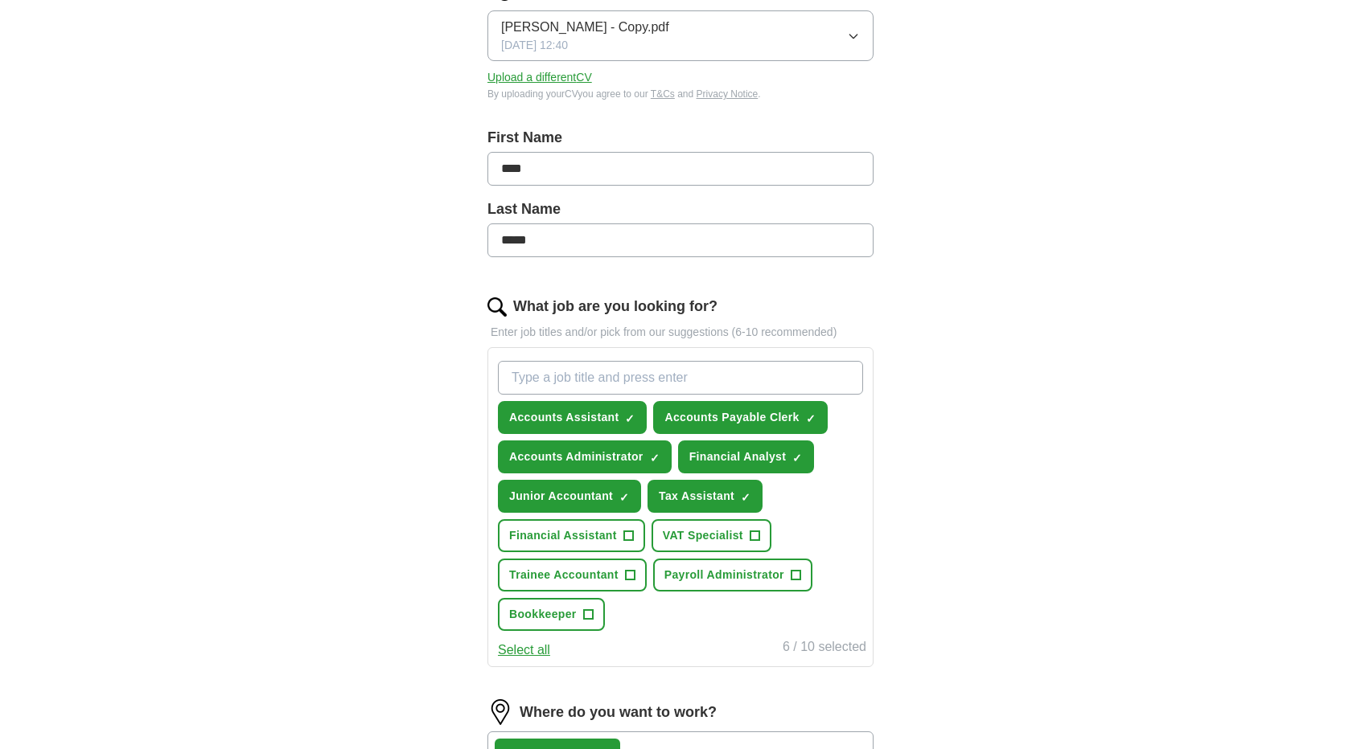
scroll to position [241, 0]
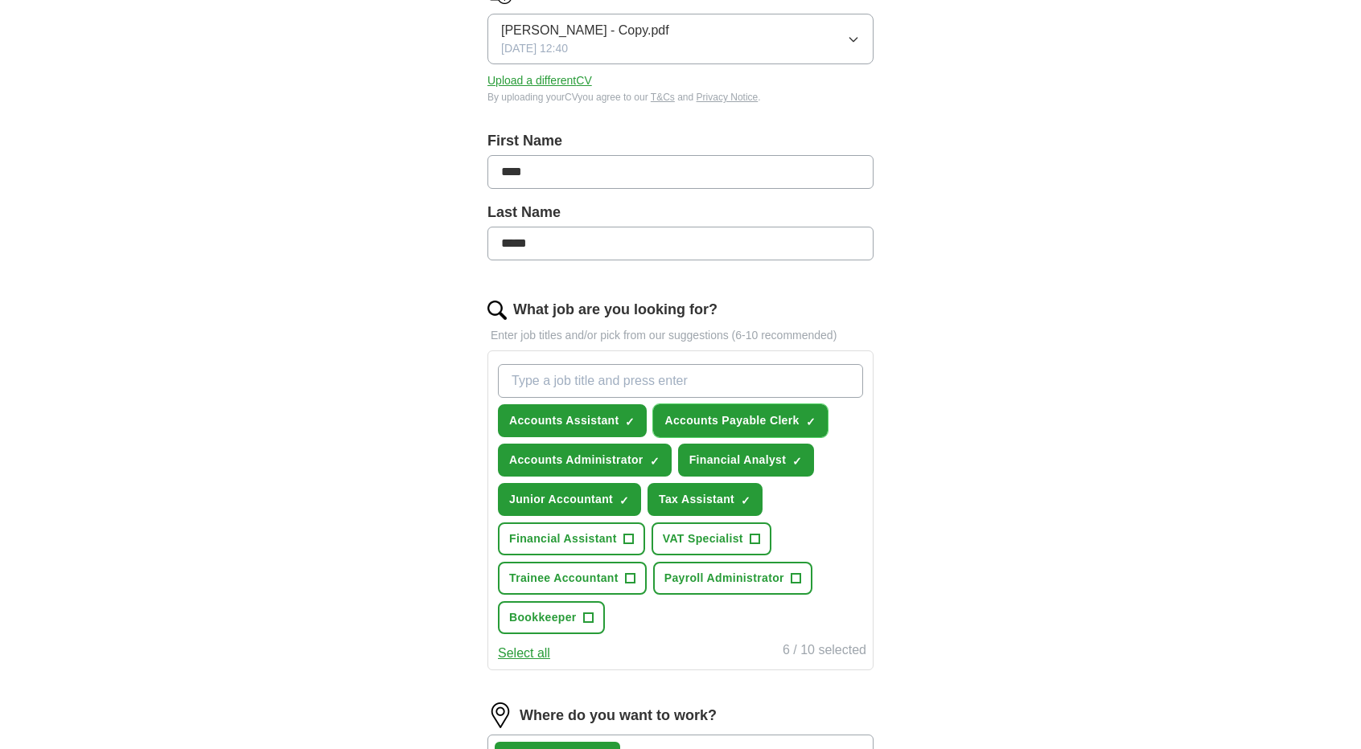
click at [712, 414] on span "Accounts Payable Clerk" at bounding box center [731, 421] width 134 height 17
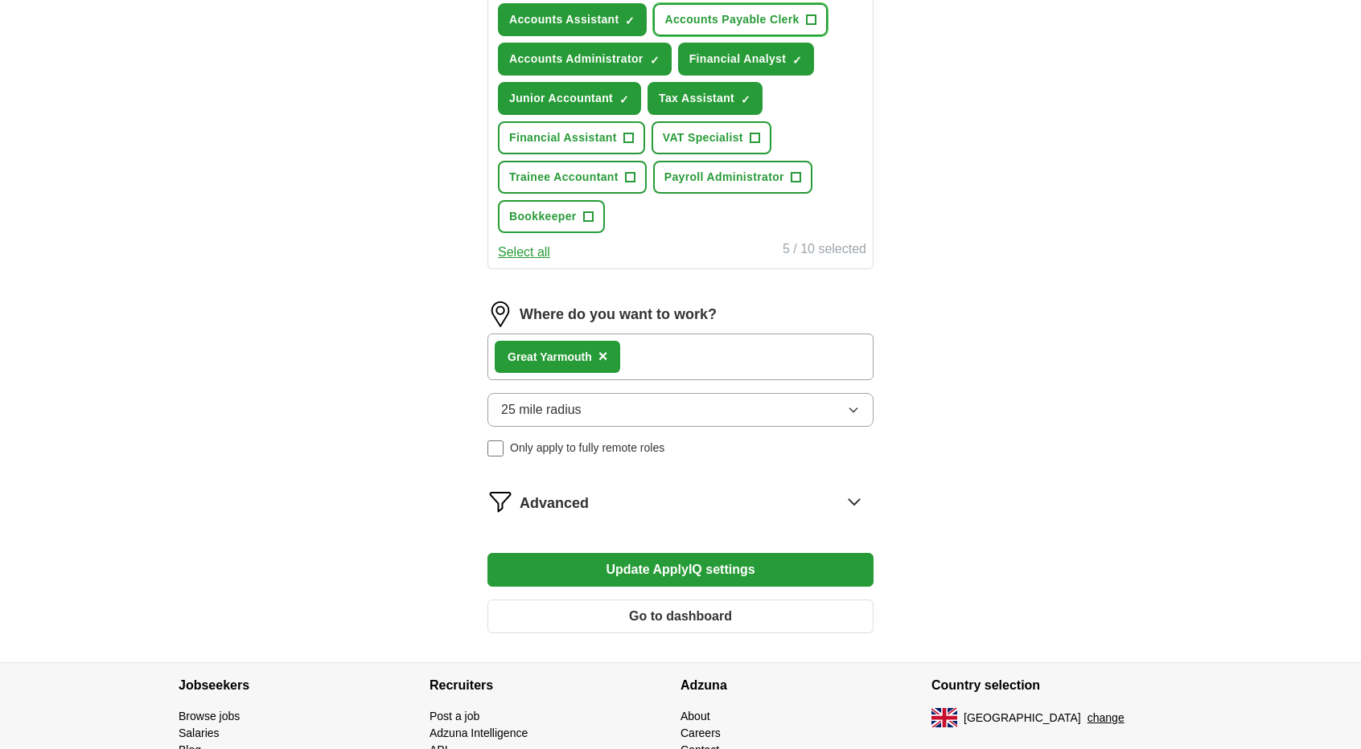
scroll to position [643, 0]
click at [683, 574] on button "Update ApplyIQ settings" at bounding box center [680, 569] width 386 height 34
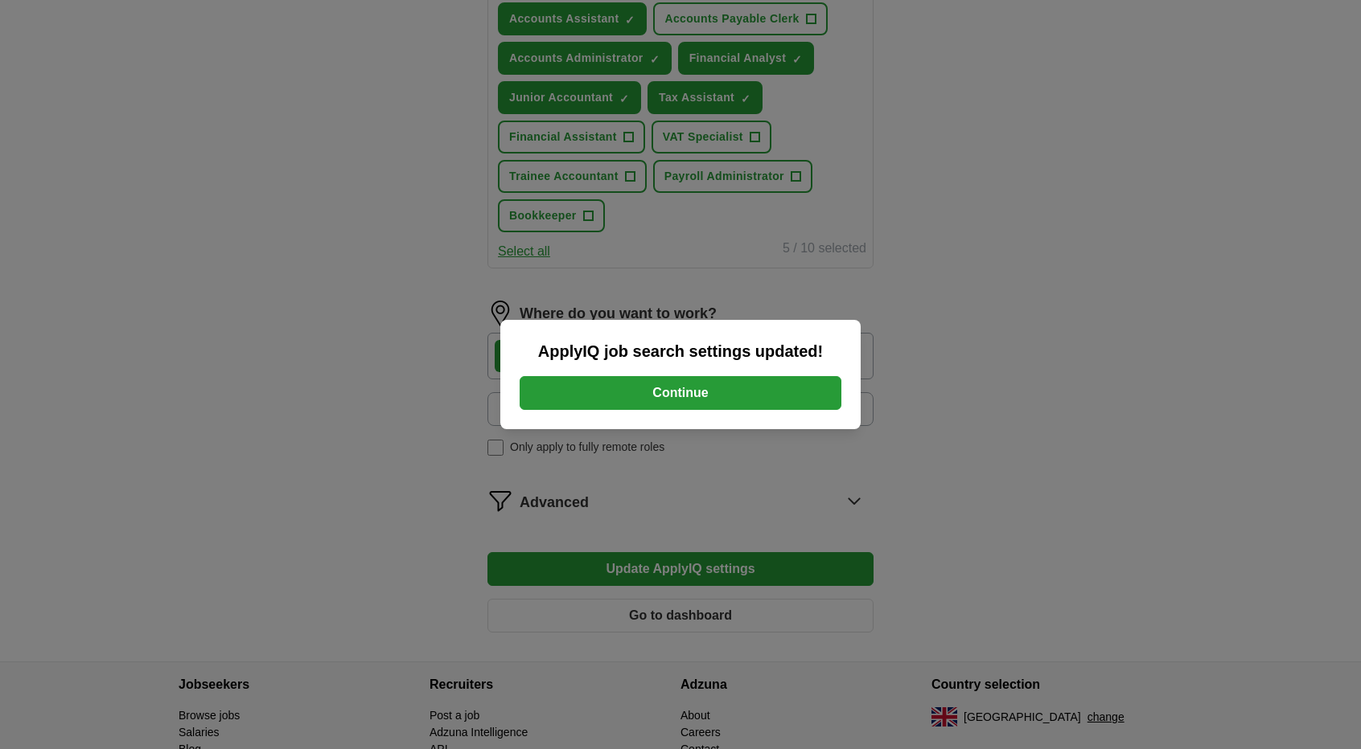
click at [726, 387] on button "Continue" at bounding box center [680, 393] width 322 height 34
